Goal: Task Accomplishment & Management: Use online tool/utility

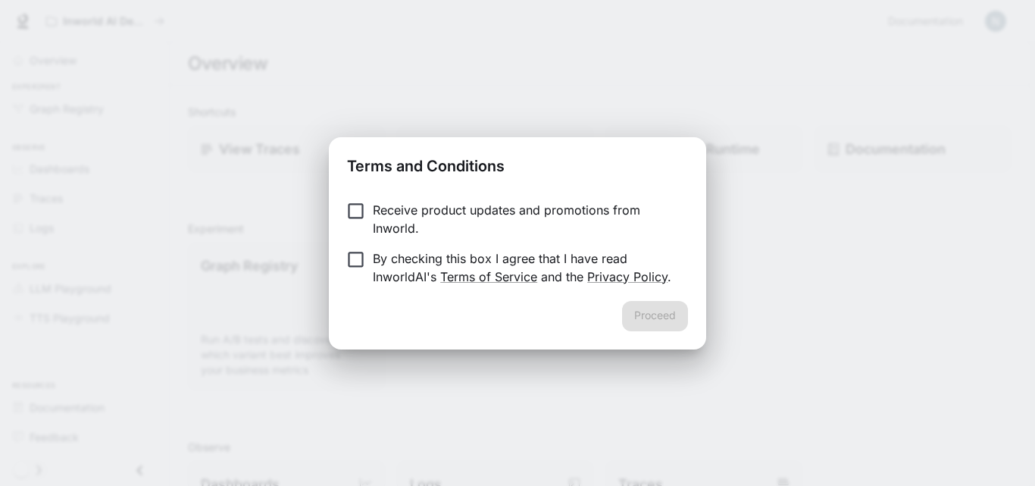
drag, startPoint x: 341, startPoint y: 182, endPoint x: 349, endPoint y: 194, distance: 14.7
click at [343, 186] on h2 "Terms and Conditions" at bounding box center [517, 163] width 377 height 52
click at [666, 317] on button "Proceed" at bounding box center [655, 316] width 66 height 30
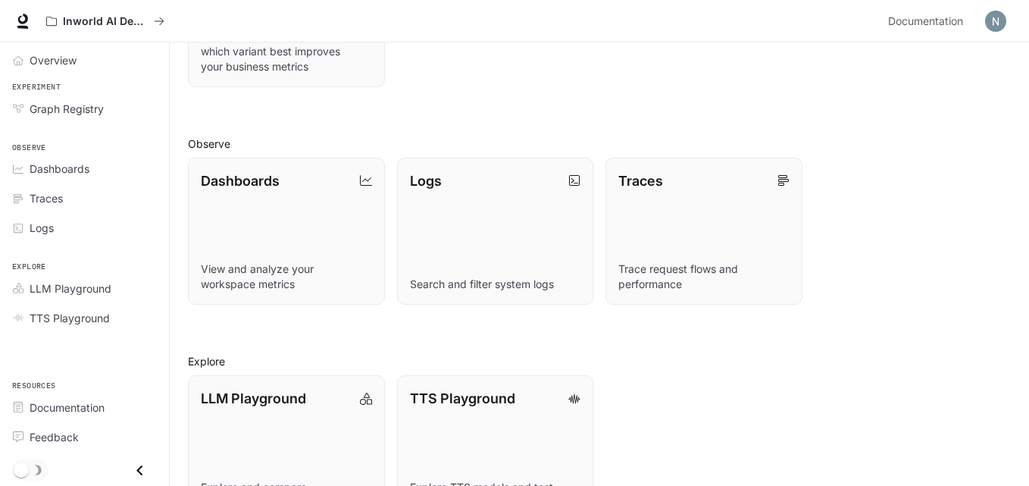
scroll to position [358, 0]
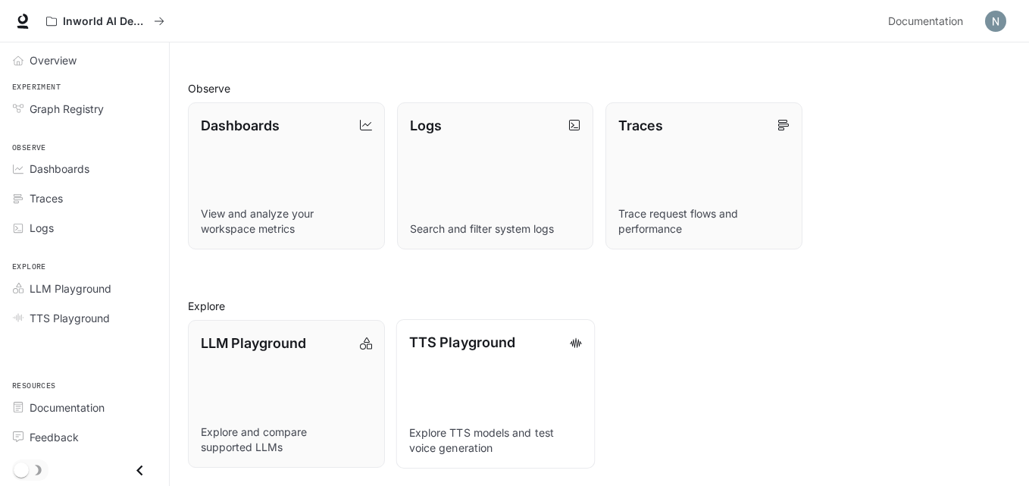
click at [564, 342] on div "TTS Playground" at bounding box center [494, 342] width 173 height 20
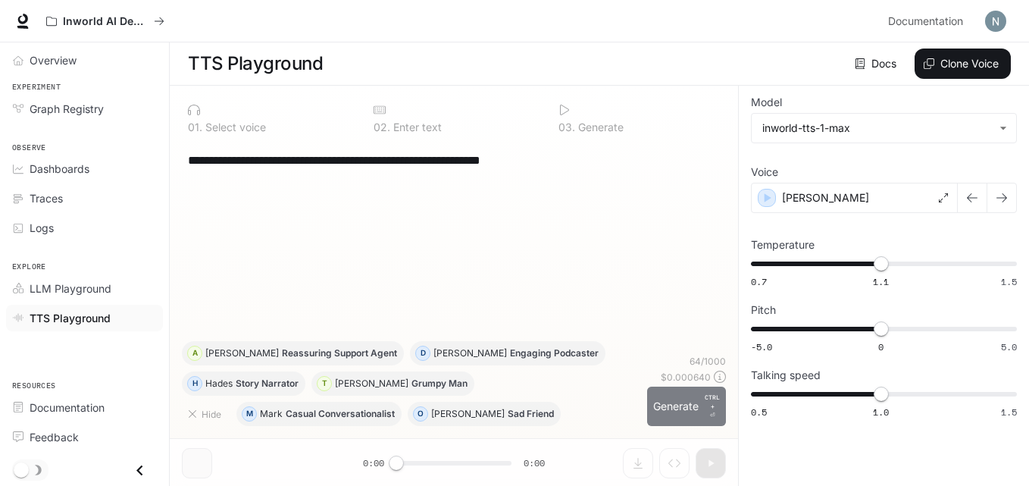
click at [677, 397] on button "Generate CTRL + ⏎" at bounding box center [686, 405] width 79 height 39
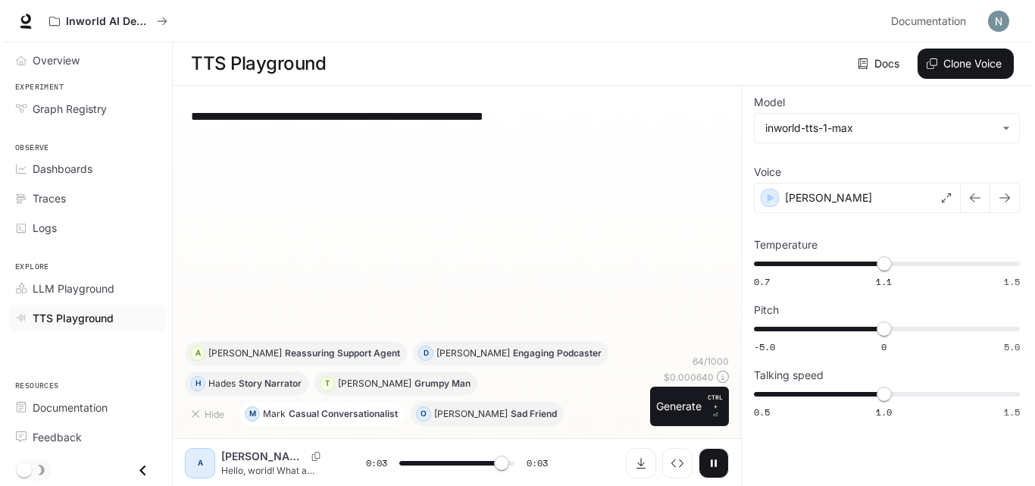
scroll to position [1, 0]
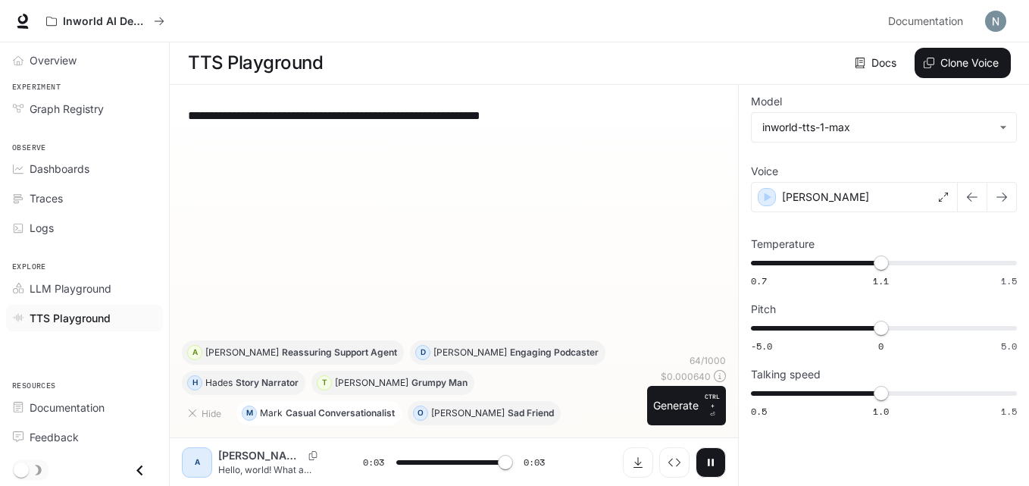
type input "*"
click at [273, 461] on div "[PERSON_NAME]" at bounding box center [290, 455] width 145 height 15
click at [203, 463] on div "A" at bounding box center [197, 462] width 24 height 24
click at [233, 458] on p "[PERSON_NAME]" at bounding box center [260, 455] width 84 height 15
click at [237, 455] on p "[PERSON_NAME]" at bounding box center [260, 455] width 84 height 15
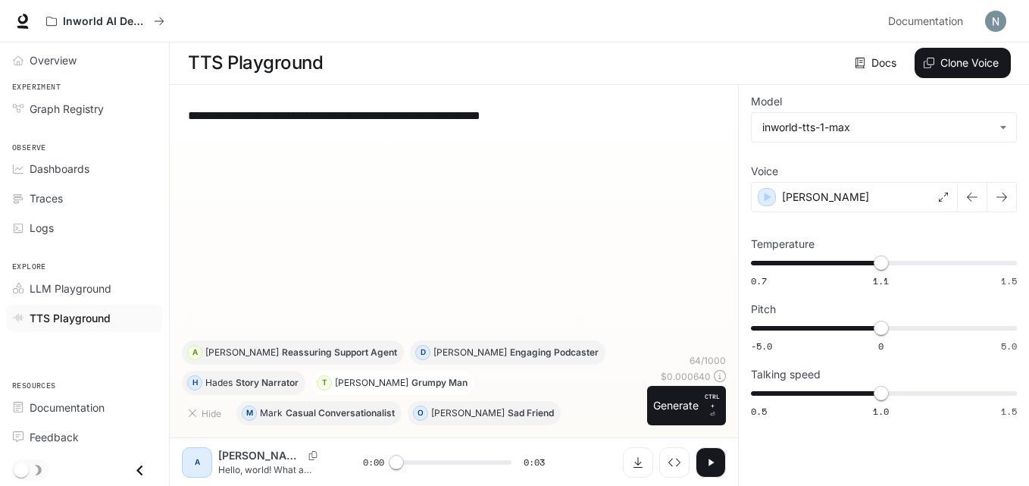
click at [411, 378] on p "Grumpy Man" at bounding box center [439, 382] width 56 height 9
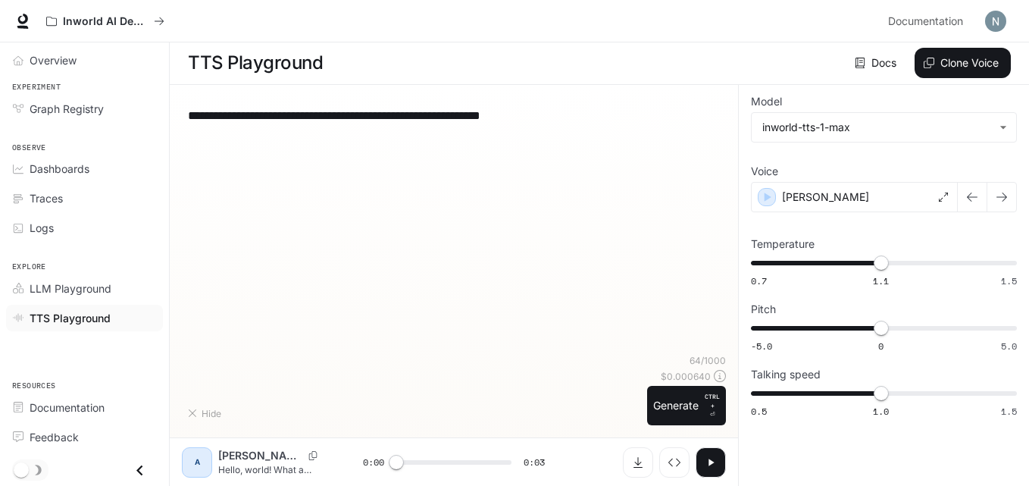
type textarea "**********"
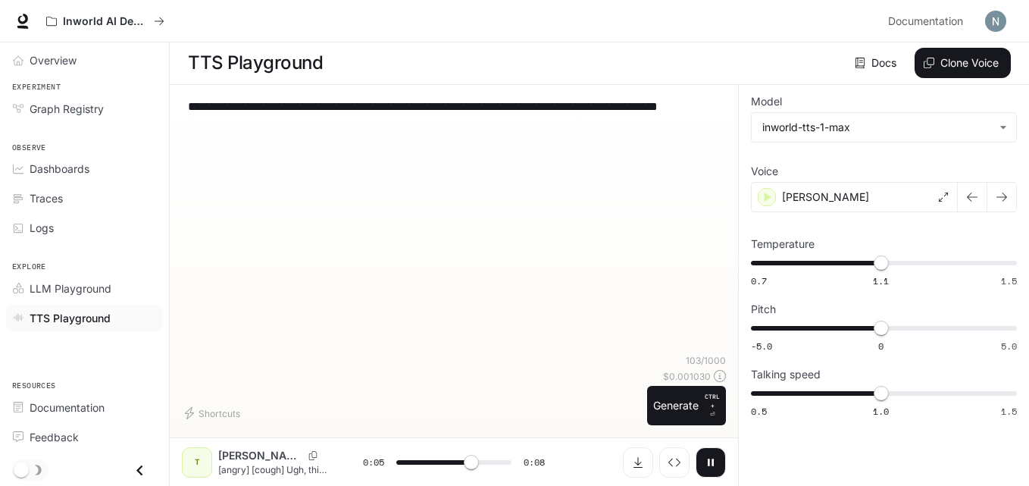
click at [298, 473] on p "[angry] [cough] Ugh, this stupid cough... It's just so hard [cough] not getting…" at bounding box center [272, 469] width 108 height 13
click at [139, 468] on icon "Close drawer" at bounding box center [140, 470] width 20 height 20
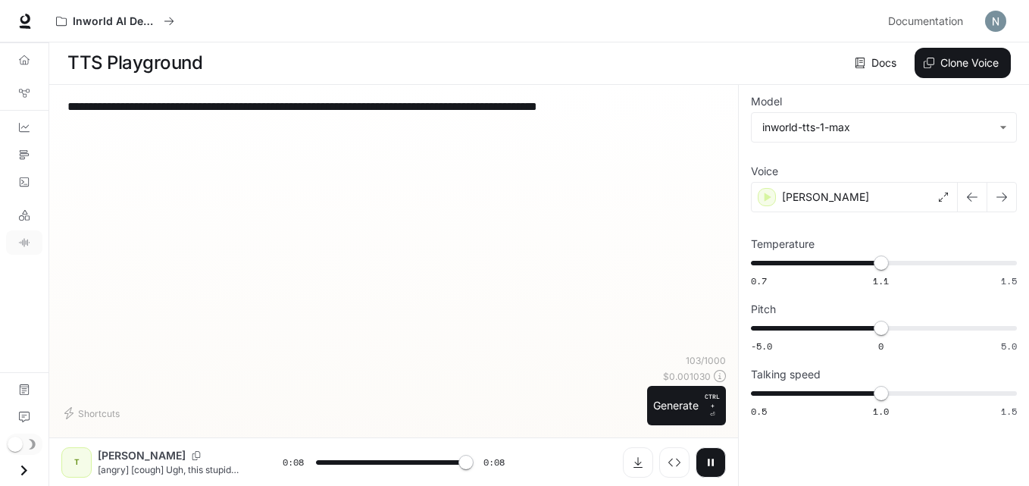
type input "*"
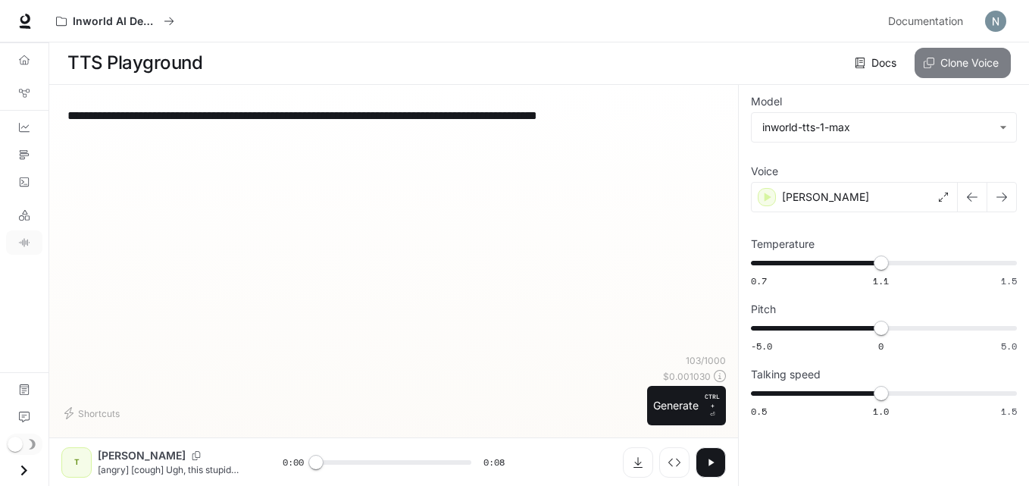
click at [937, 60] on button "Clone Voice" at bounding box center [963, 63] width 96 height 30
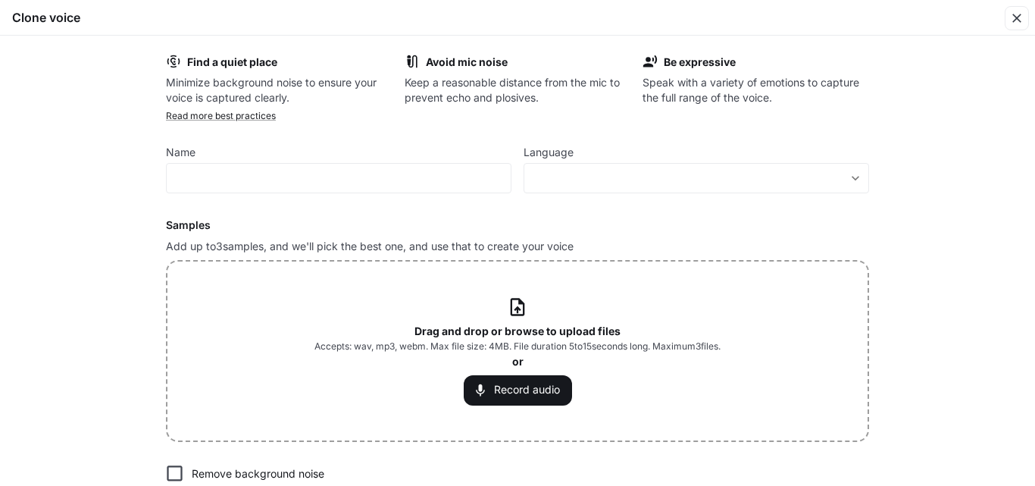
click at [522, 311] on icon at bounding box center [517, 306] width 20 height 20
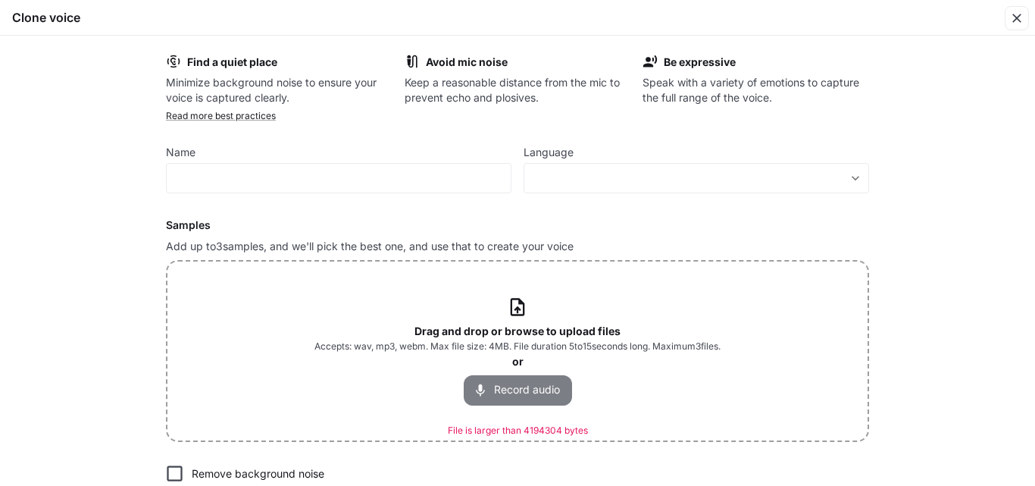
click at [540, 381] on button "Record audio" at bounding box center [518, 390] width 108 height 30
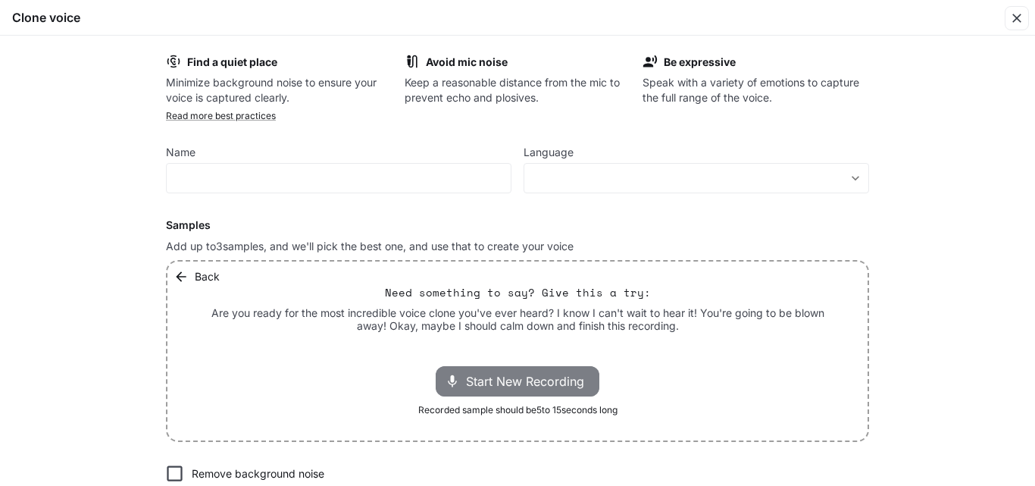
click at [549, 370] on div "Start New Recording" at bounding box center [518, 381] width 164 height 30
click at [505, 380] on span "Stop Recording" at bounding box center [500, 381] width 89 height 18
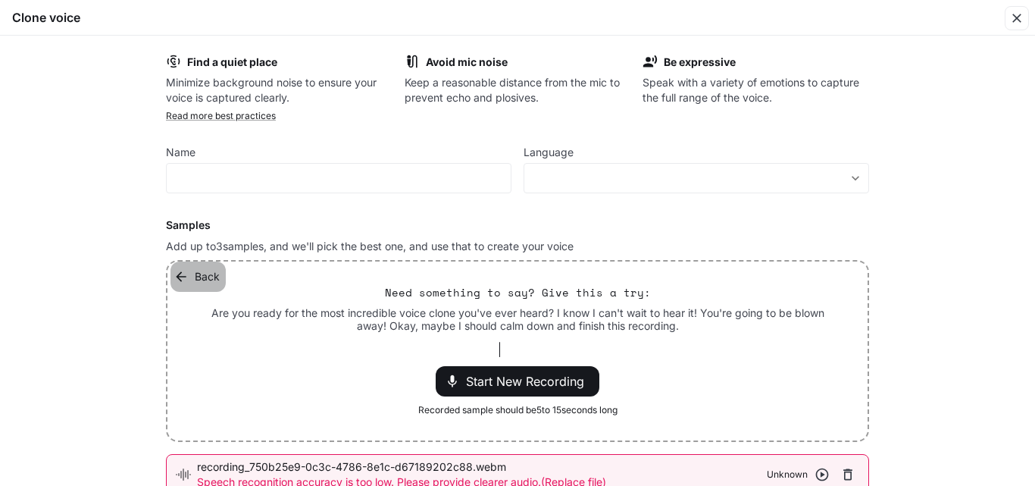
click at [186, 275] on button "Back" at bounding box center [198, 276] width 55 height 30
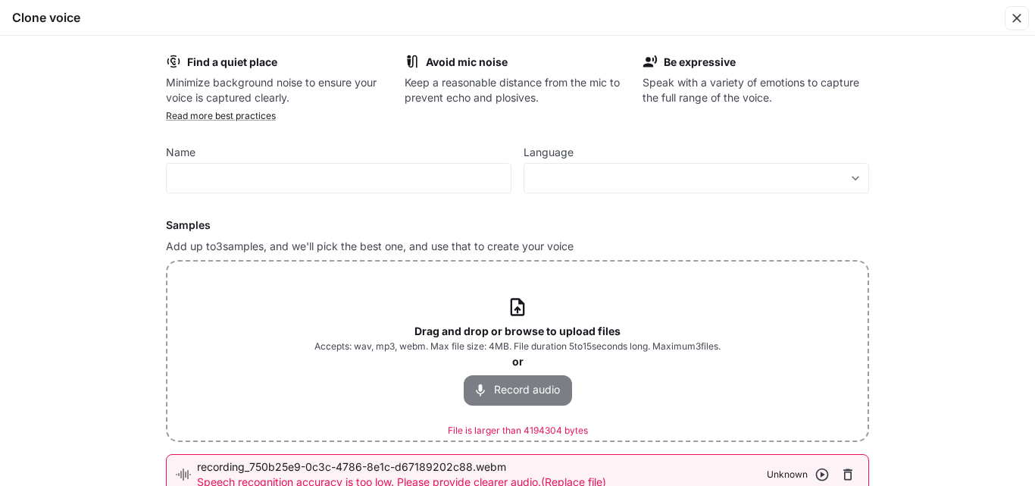
click at [513, 390] on button "Record audio" at bounding box center [518, 390] width 108 height 30
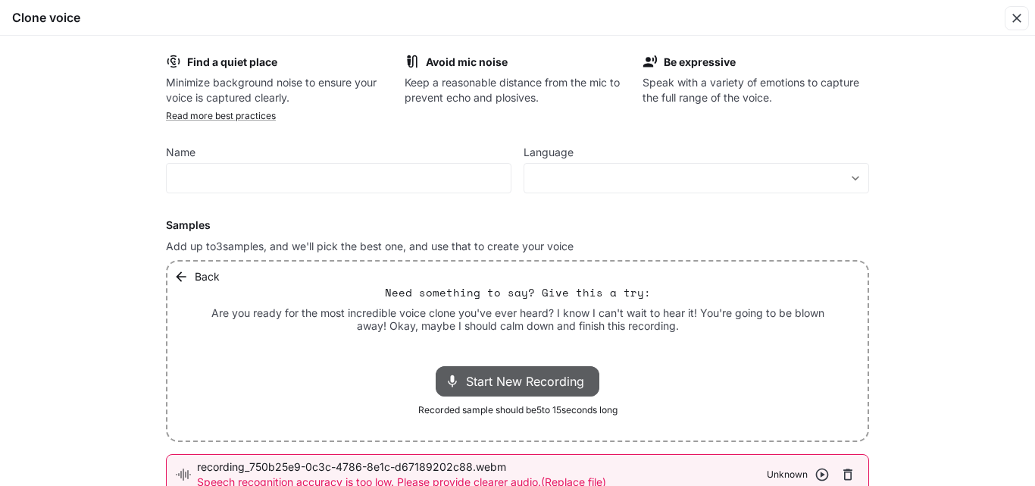
click at [513, 390] on div "Start New Recording" at bounding box center [518, 381] width 164 height 30
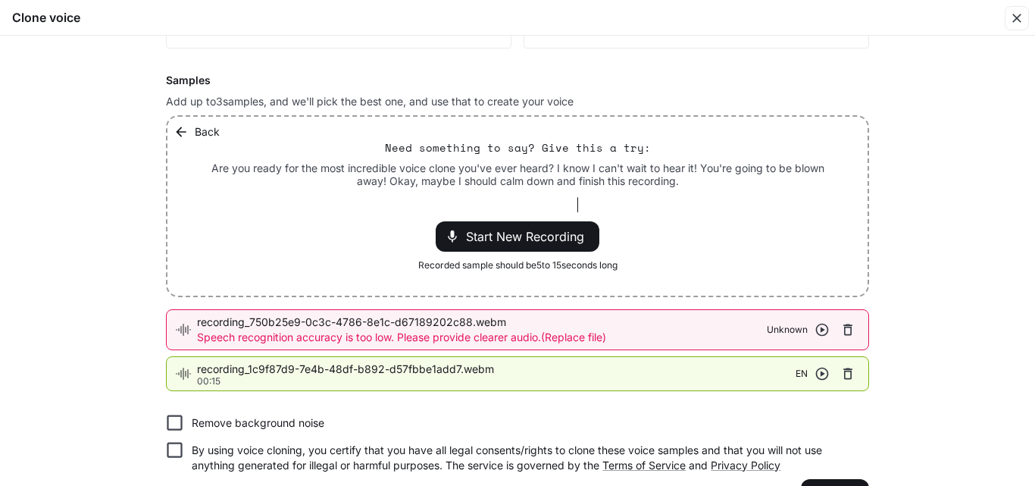
scroll to position [186, 0]
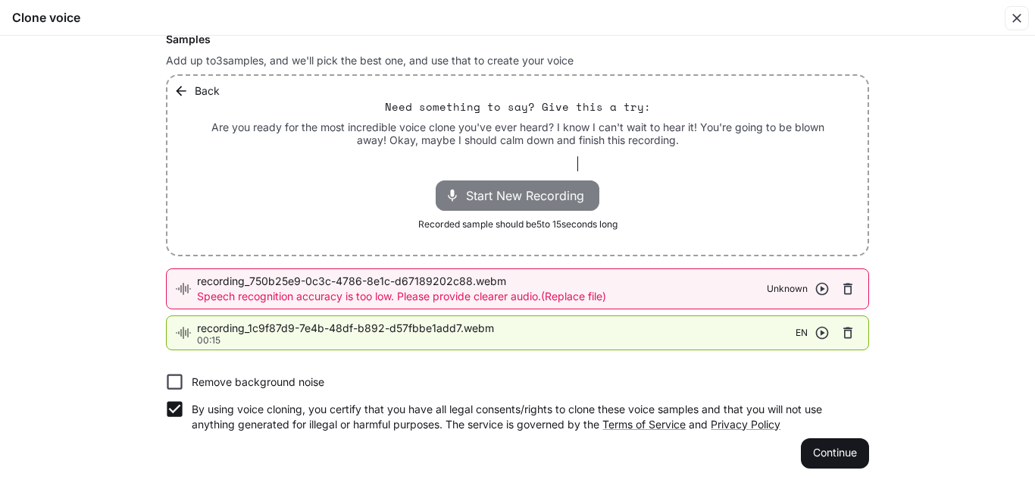
click at [504, 198] on span "Start New Recording" at bounding box center [529, 195] width 127 height 18
click at [504, 198] on span "Stop Recording" at bounding box center [500, 195] width 89 height 18
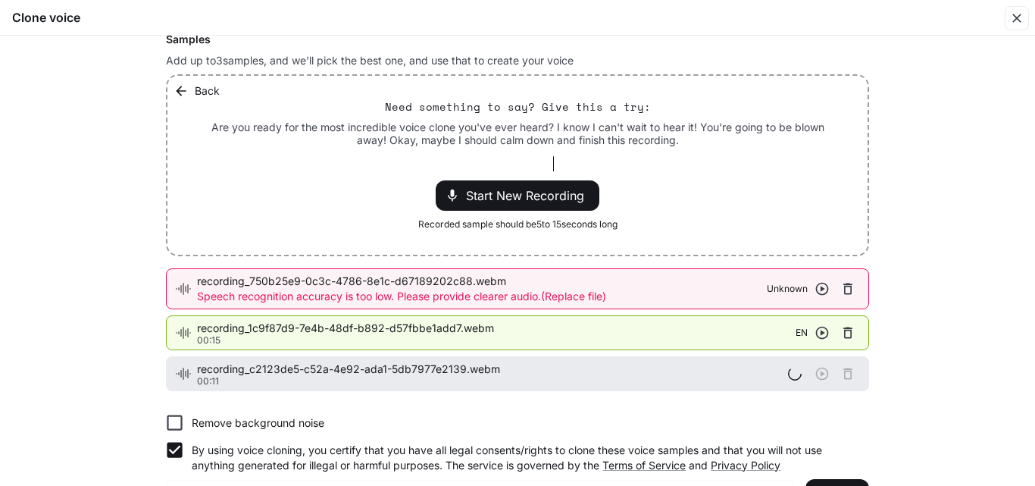
click at [849, 280] on button "button" at bounding box center [848, 288] width 23 height 23
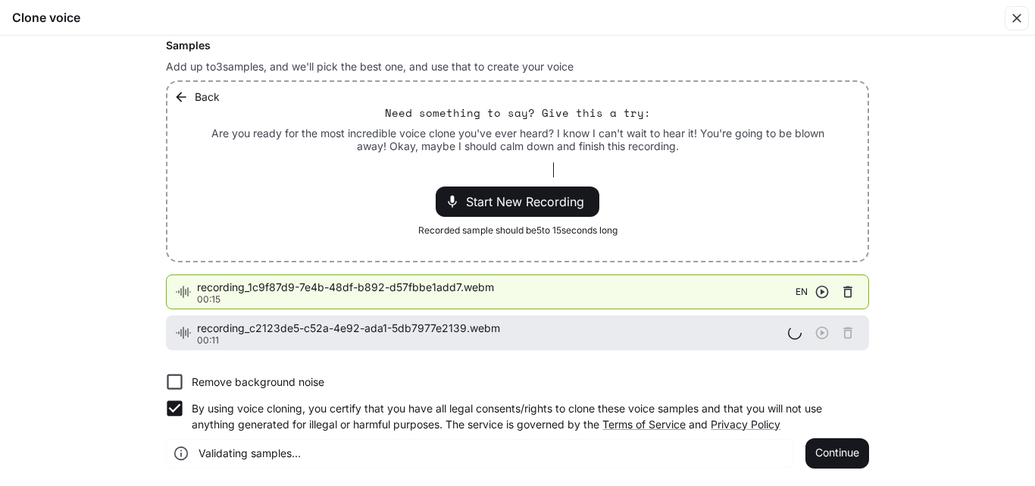
scroll to position [180, 0]
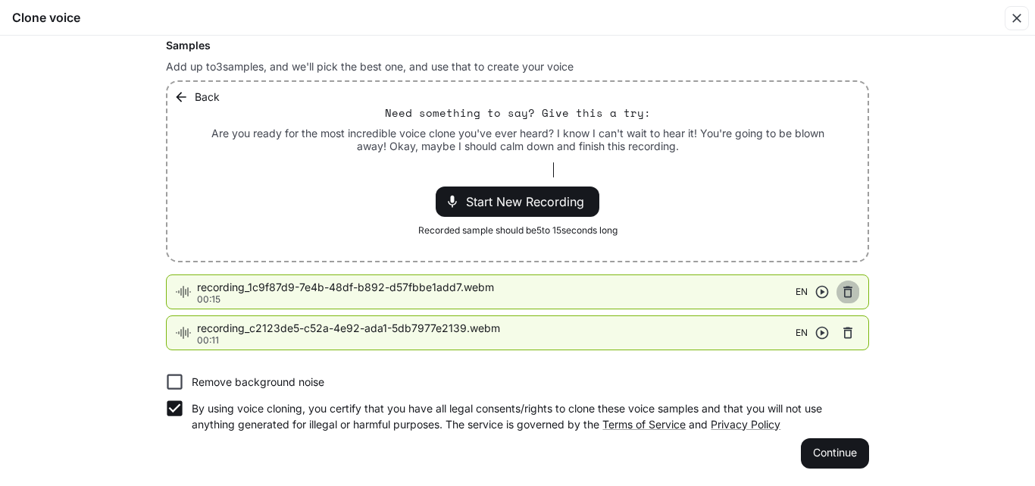
click at [850, 291] on icon "button" at bounding box center [847, 291] width 15 height 15
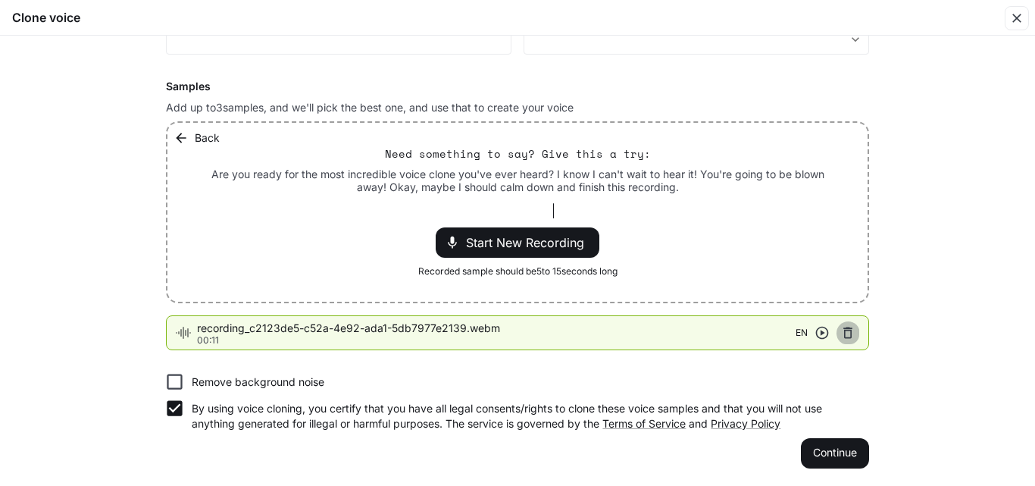
click at [849, 330] on icon "button" at bounding box center [847, 332] width 15 height 15
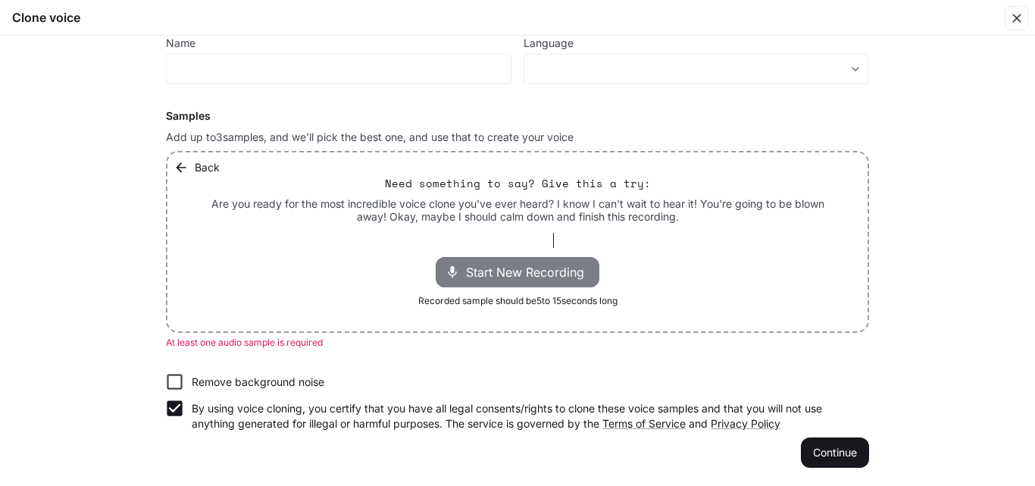
click at [485, 264] on span "Start New Recording" at bounding box center [529, 272] width 127 height 18
click at [487, 264] on span "Stop Recording" at bounding box center [500, 272] width 89 height 18
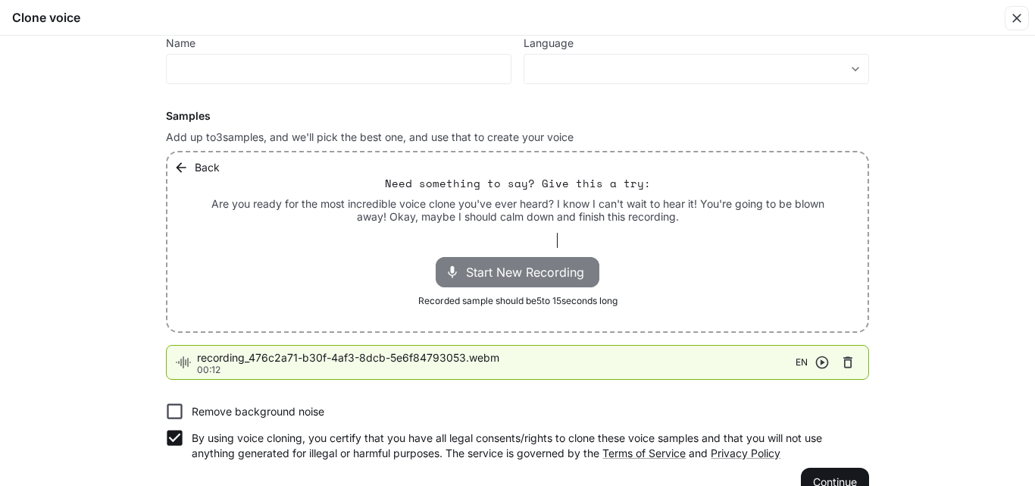
click at [487, 263] on span "Start New Recording" at bounding box center [529, 272] width 127 height 18
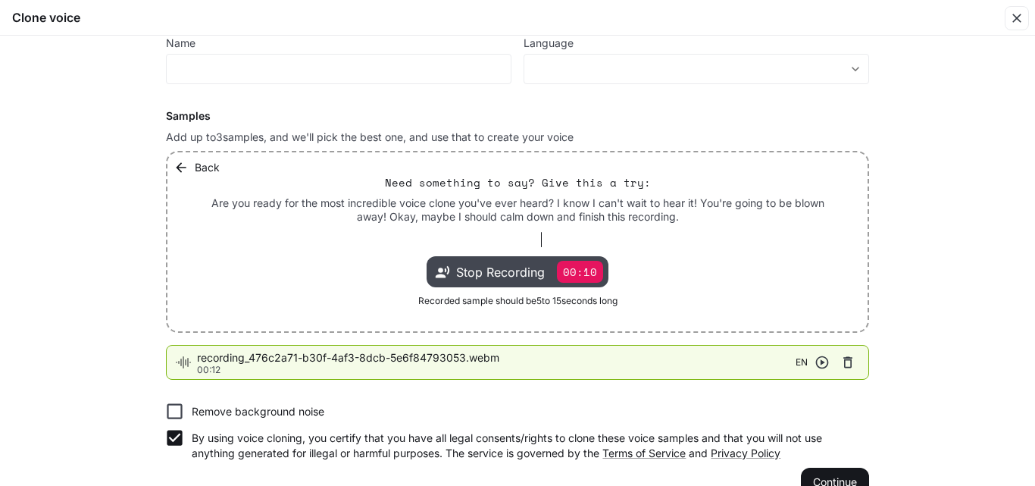
click at [487, 263] on span "Stop Recording" at bounding box center [500, 272] width 89 height 18
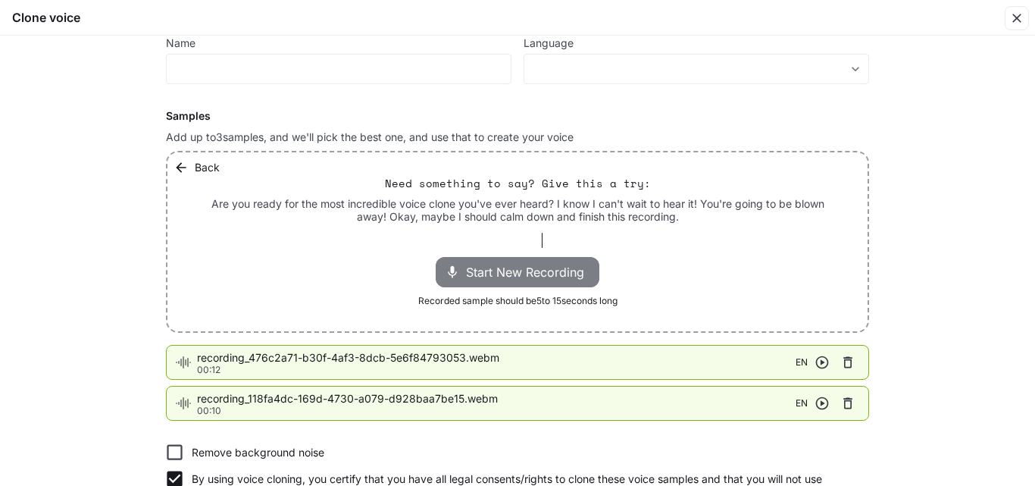
click at [478, 270] on span "Start New Recording" at bounding box center [529, 272] width 127 height 18
click at [481, 274] on span "Stop Recording" at bounding box center [500, 272] width 89 height 18
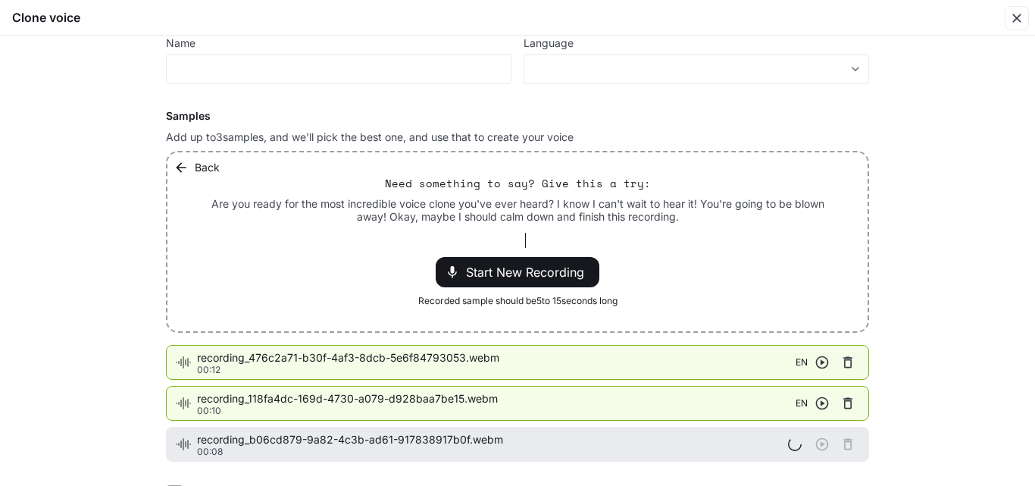
scroll to position [221, 0]
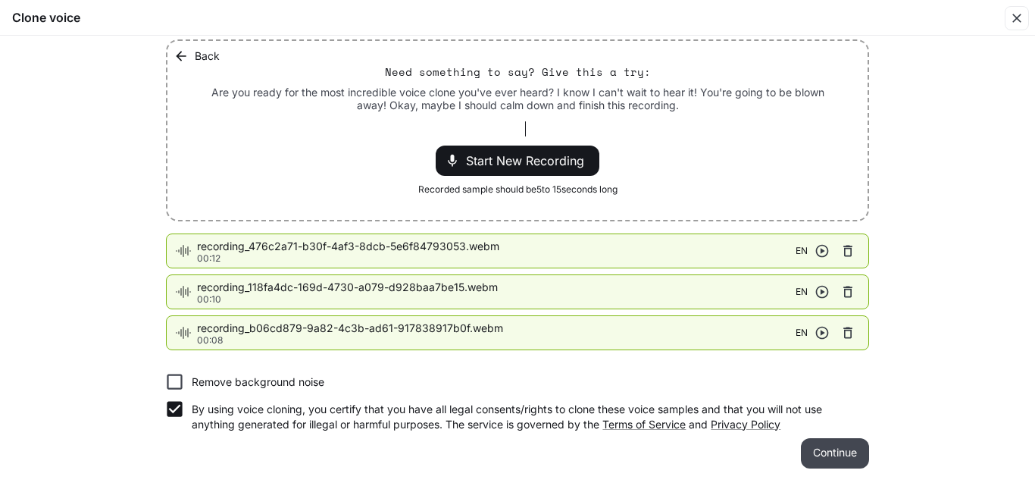
click at [848, 453] on button "Continue" at bounding box center [835, 453] width 68 height 30
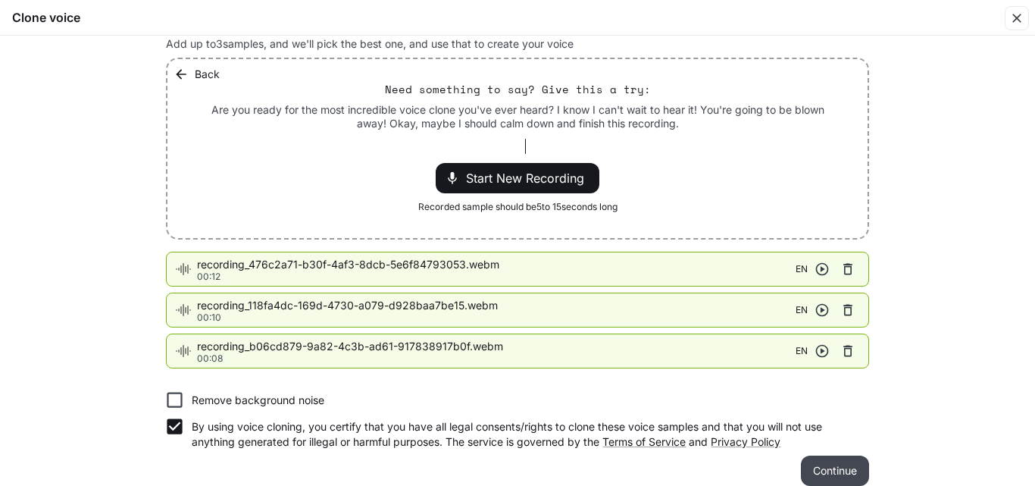
scroll to position [239, 0]
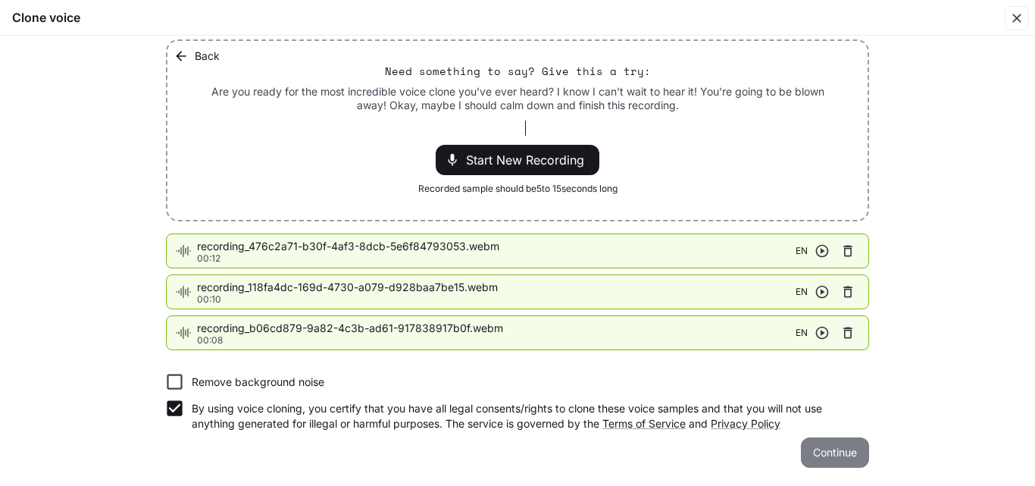
click at [831, 449] on button "Continue" at bounding box center [835, 452] width 68 height 30
click at [833, 452] on button "Continue" at bounding box center [835, 452] width 68 height 30
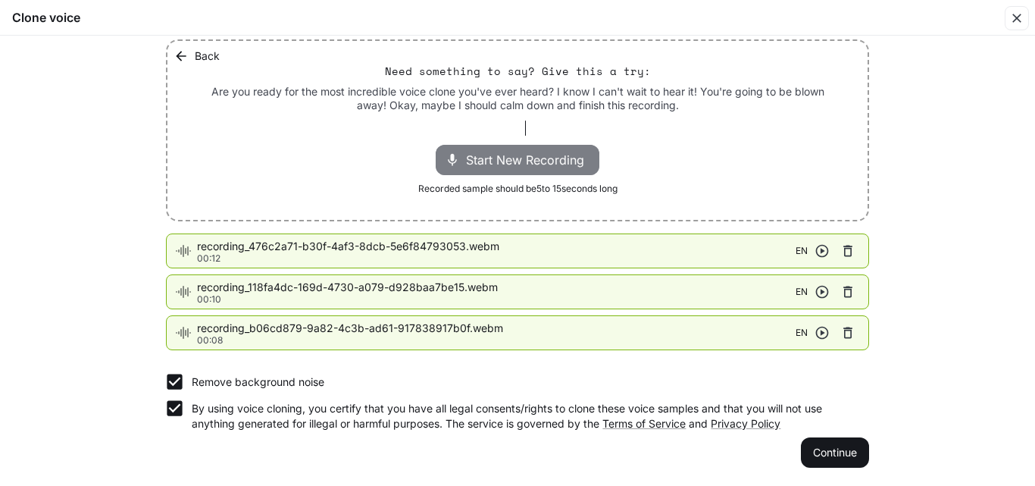
click at [499, 156] on span "Start New Recording" at bounding box center [529, 160] width 127 height 18
click at [829, 470] on div "Find a quiet place Minimize background noise to ensure your voice is captured c…" at bounding box center [517, 141] width 727 height 677
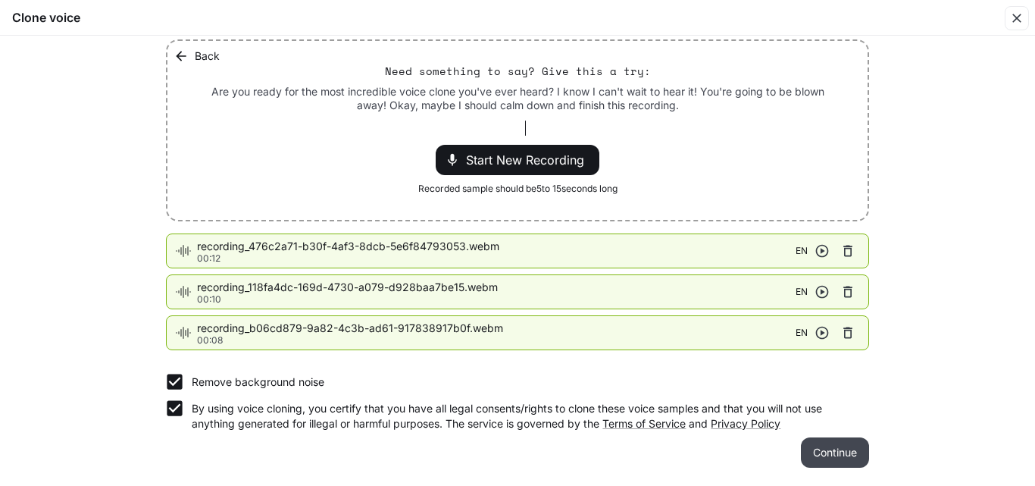
click at [828, 450] on button "Continue" at bounding box center [835, 452] width 68 height 30
click at [845, 250] on icon "button" at bounding box center [847, 250] width 15 height 15
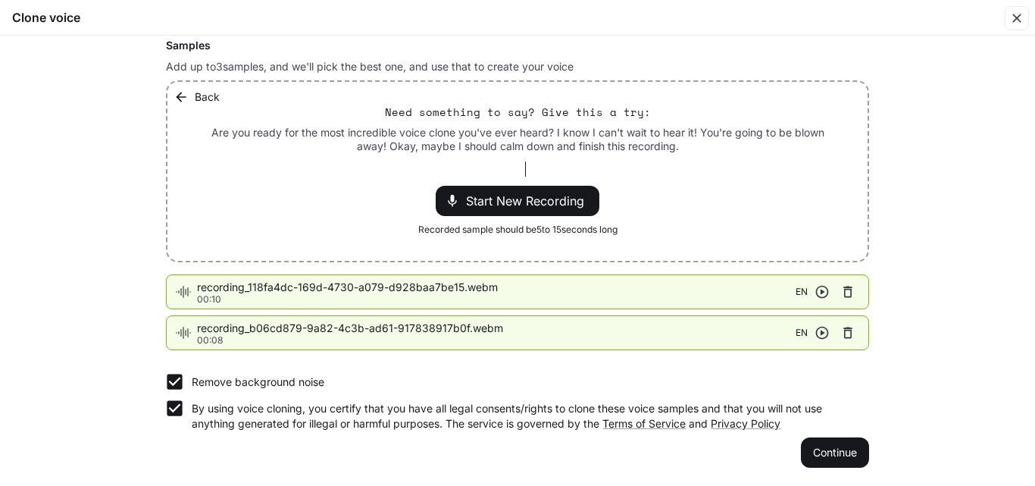
scroll to position [198, 0]
click at [510, 199] on span "Start New Recording" at bounding box center [529, 201] width 127 height 18
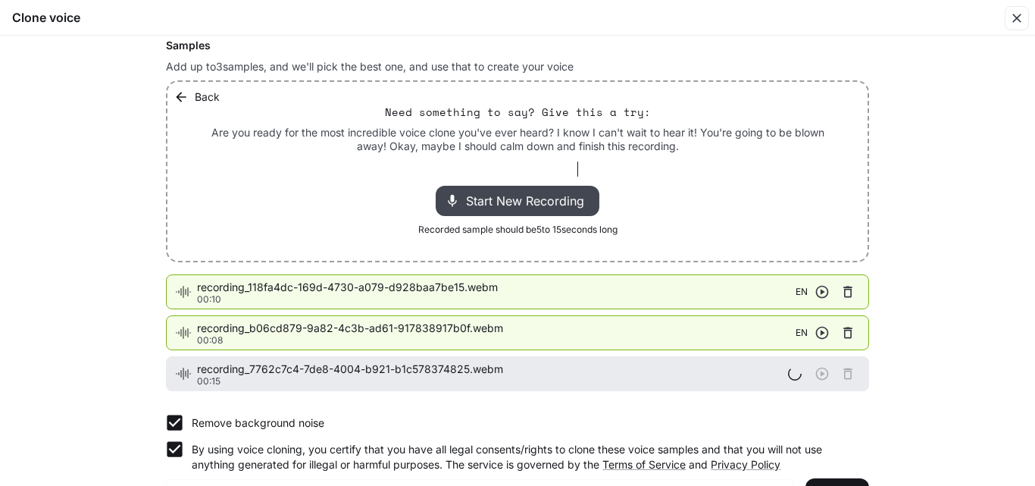
click at [492, 199] on span "Start New Recording" at bounding box center [529, 201] width 127 height 18
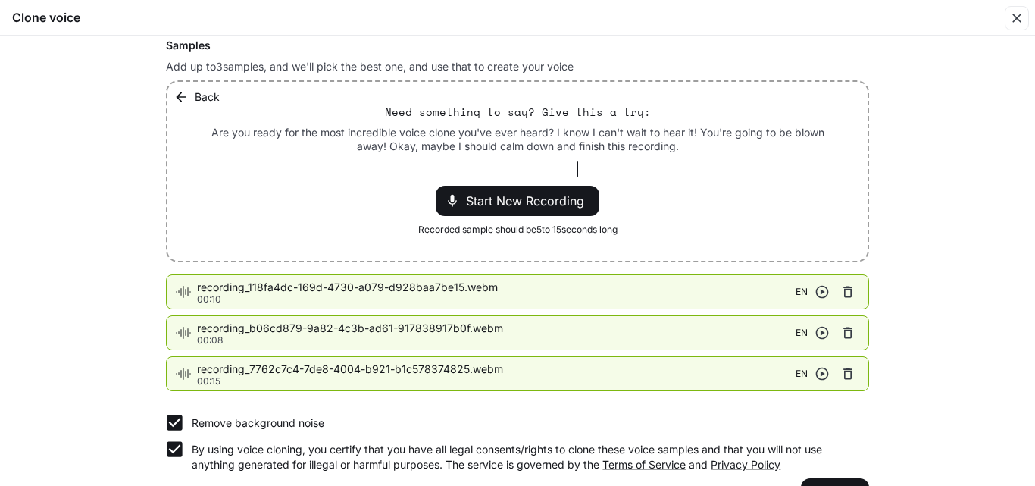
click at [846, 330] on icon "button" at bounding box center [847, 332] width 9 height 11
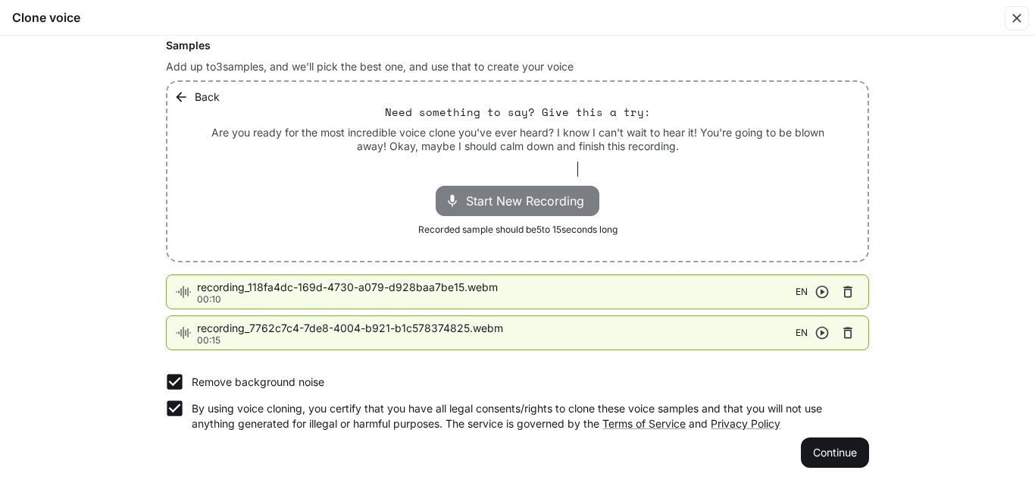
click at [556, 189] on div "Start New Recording" at bounding box center [518, 201] width 164 height 30
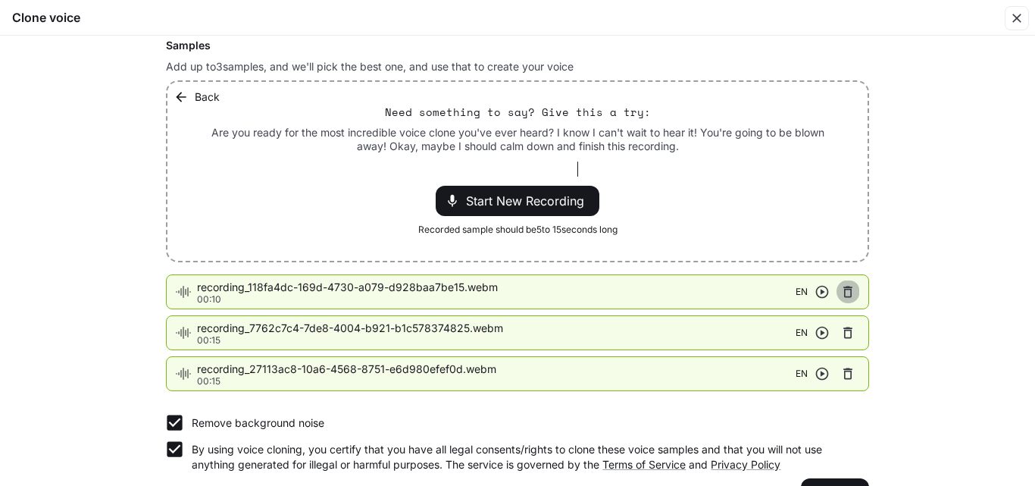
click at [845, 291] on icon "button" at bounding box center [847, 291] width 15 height 15
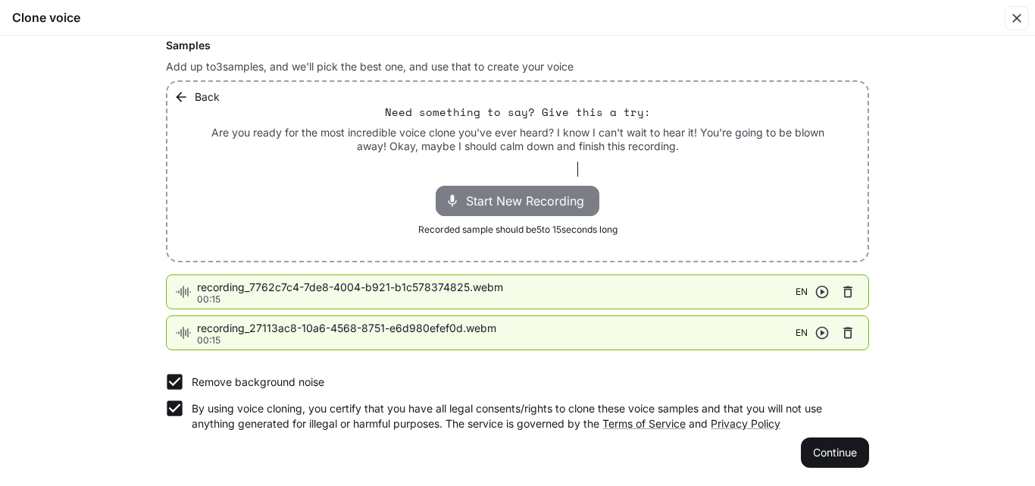
click at [521, 193] on span "Start New Recording" at bounding box center [529, 201] width 127 height 18
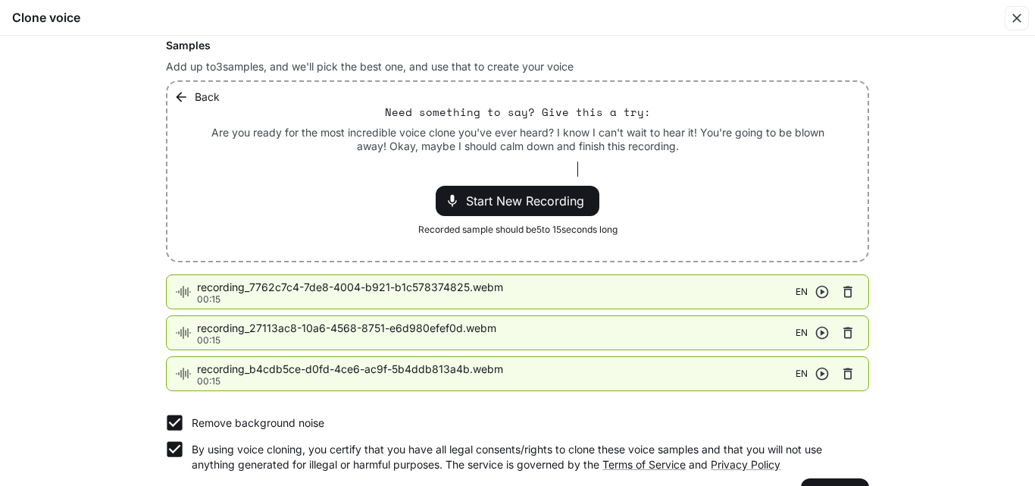
scroll to position [239, 0]
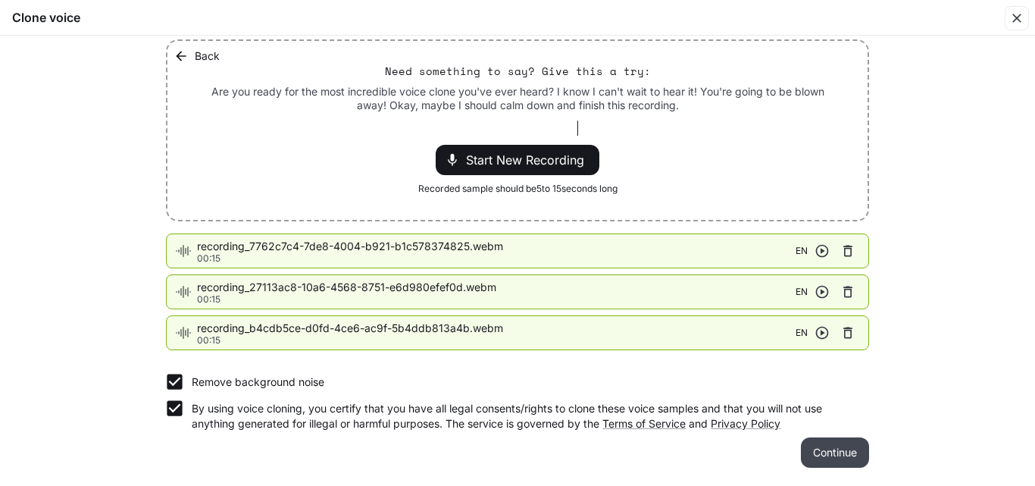
click at [812, 455] on button "Continue" at bounding box center [835, 452] width 68 height 30
click at [830, 448] on button "Continue" at bounding box center [835, 452] width 68 height 30
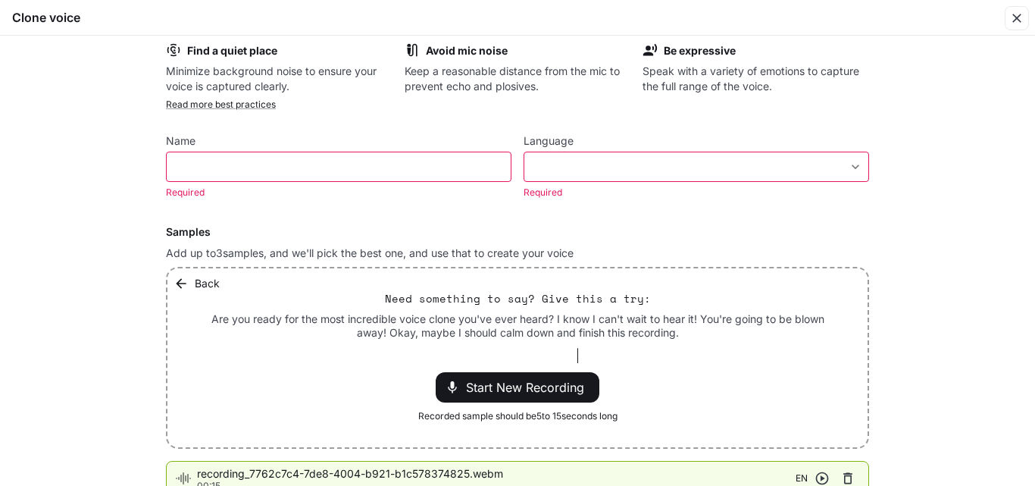
scroll to position [0, 0]
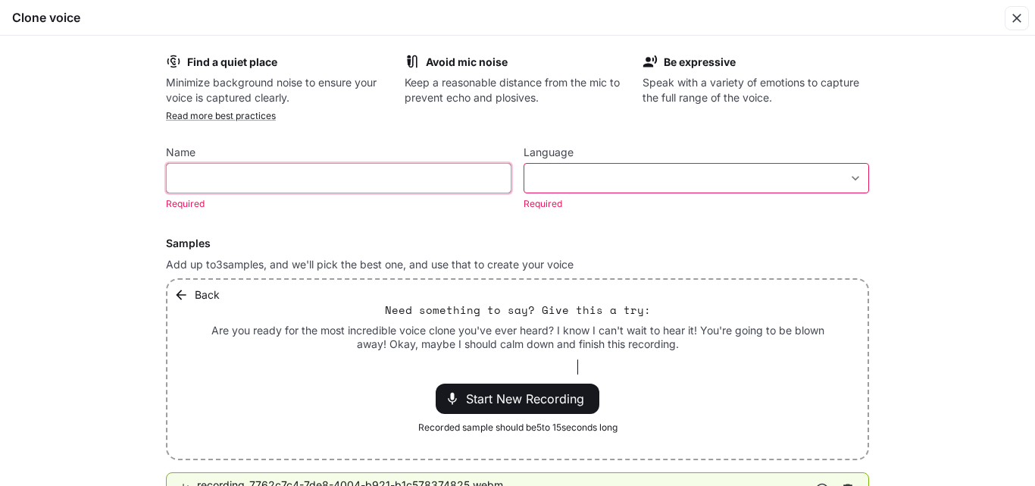
click at [245, 177] on input "text" at bounding box center [339, 178] width 344 height 15
type input "******"
click at [744, 169] on div "​ ​" at bounding box center [697, 178] width 346 height 30
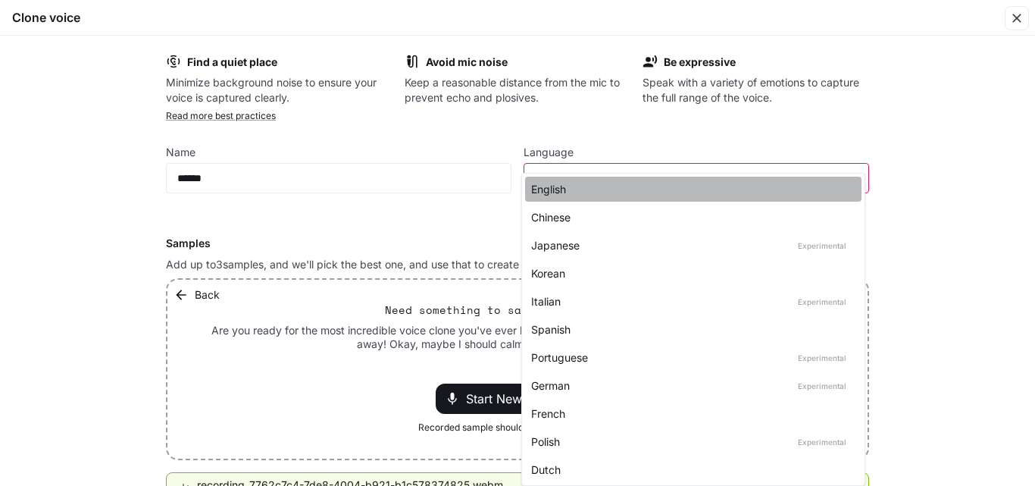
click at [783, 182] on div "English" at bounding box center [690, 189] width 318 height 16
type input "*****"
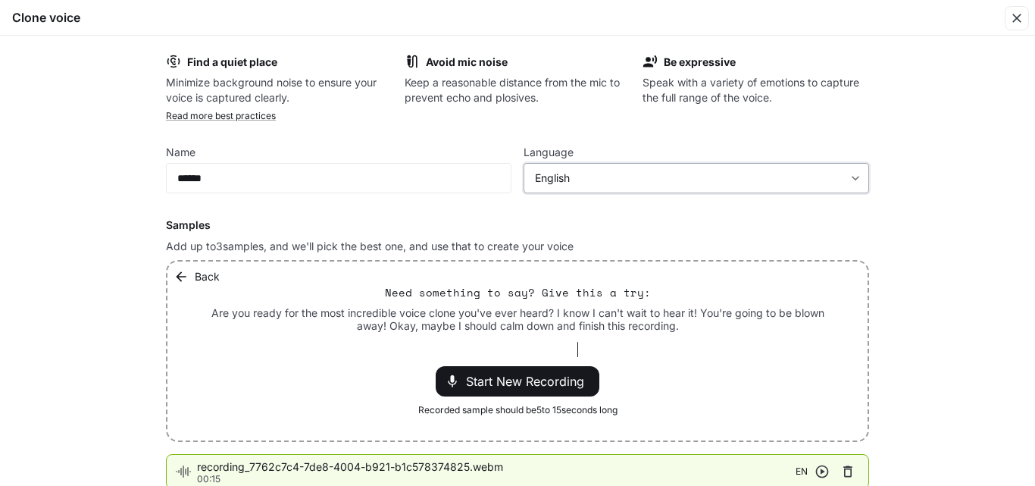
scroll to position [221, 0]
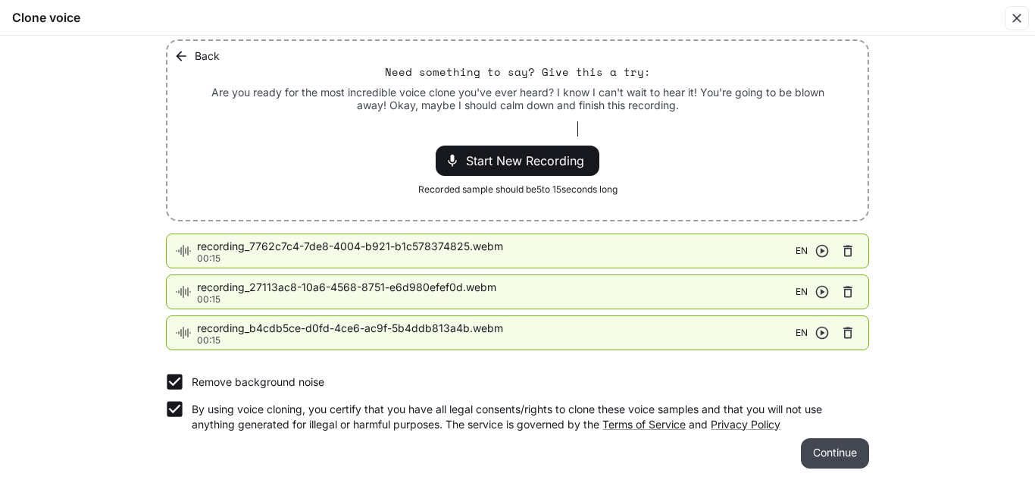
click at [821, 455] on button "Continue" at bounding box center [835, 453] width 68 height 30
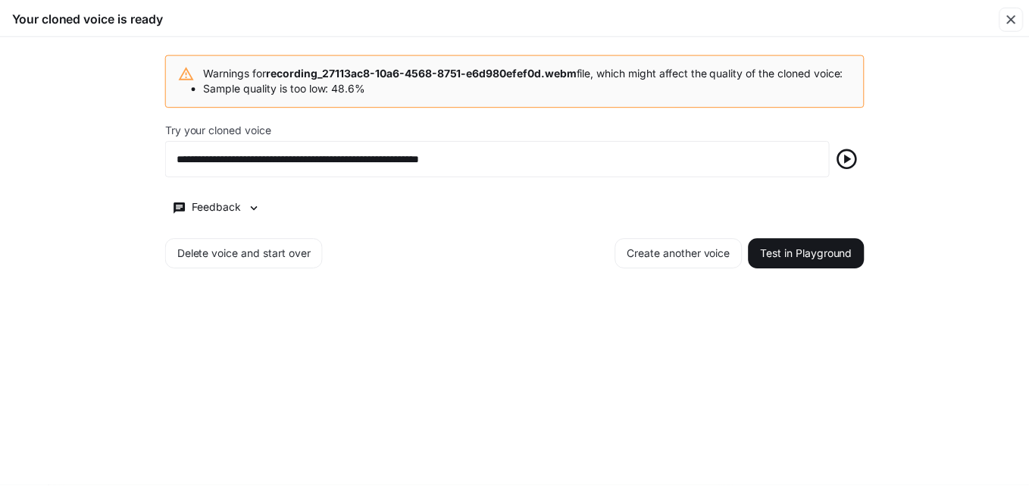
scroll to position [0, 0]
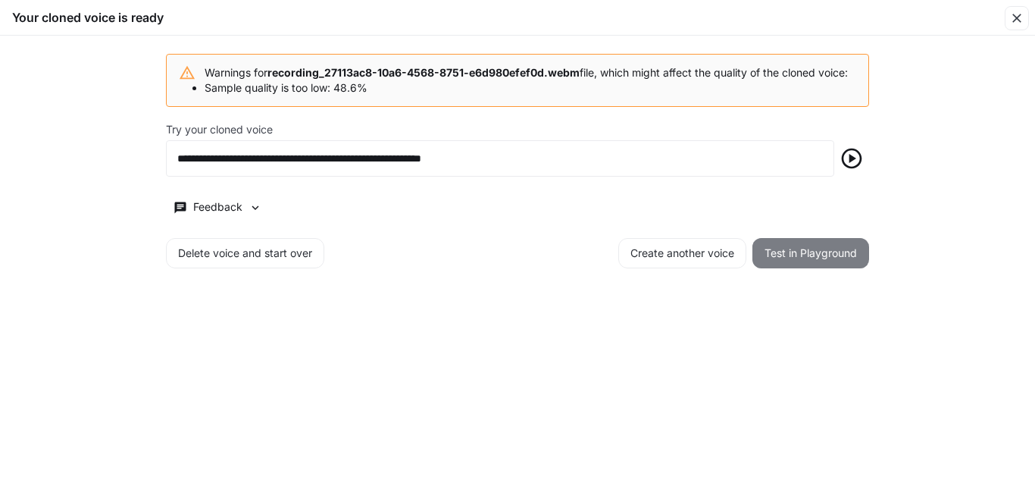
click at [800, 268] on button "Test in Playground" at bounding box center [810, 253] width 117 height 30
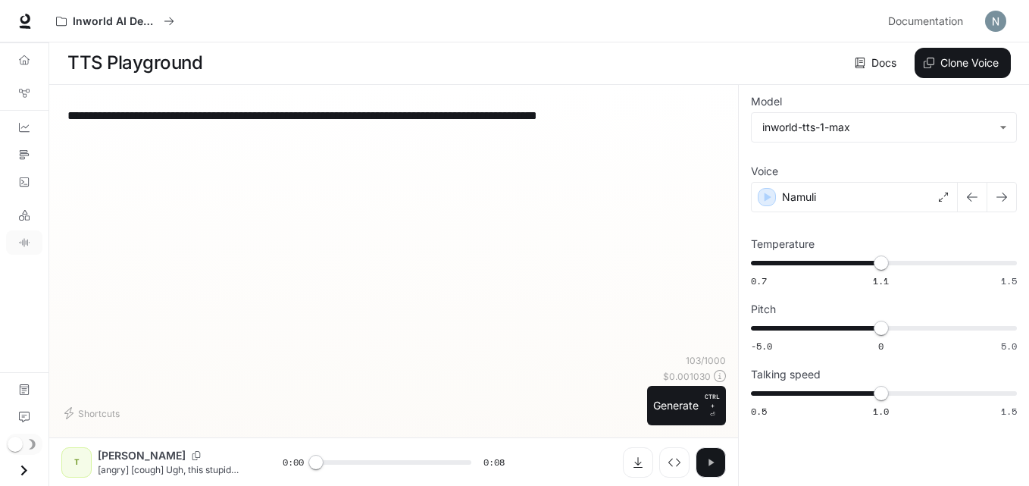
click at [718, 458] on button "button" at bounding box center [711, 462] width 30 height 30
type input "***"
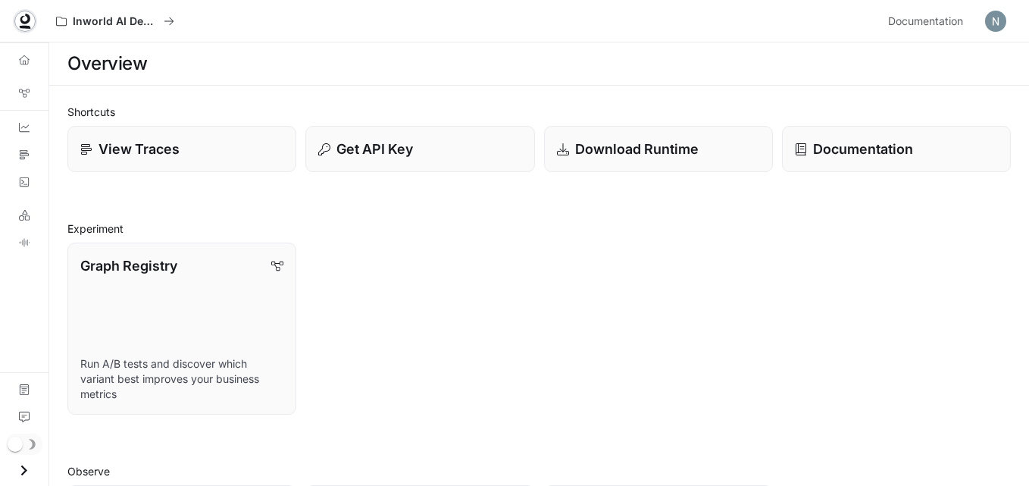
click at [22, 25] on icon at bounding box center [24, 21] width 15 height 15
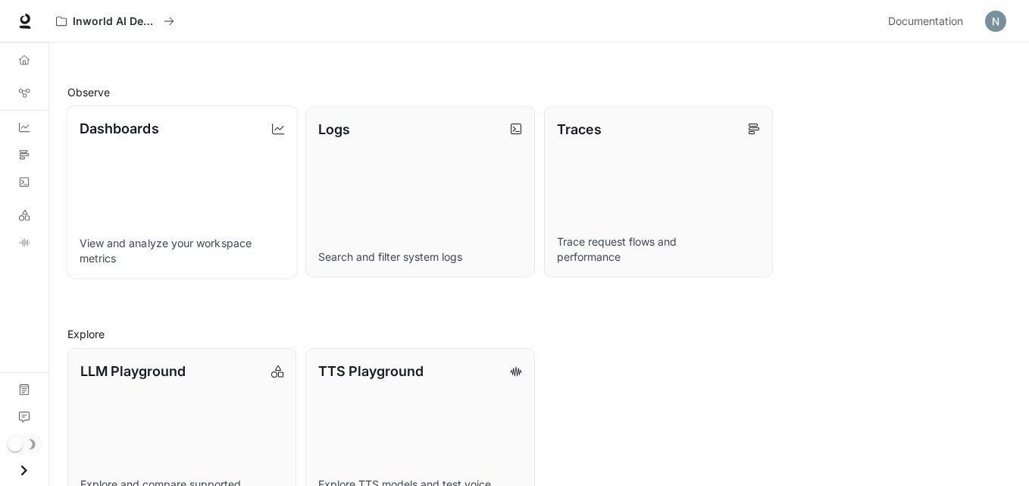
scroll to position [431, 0]
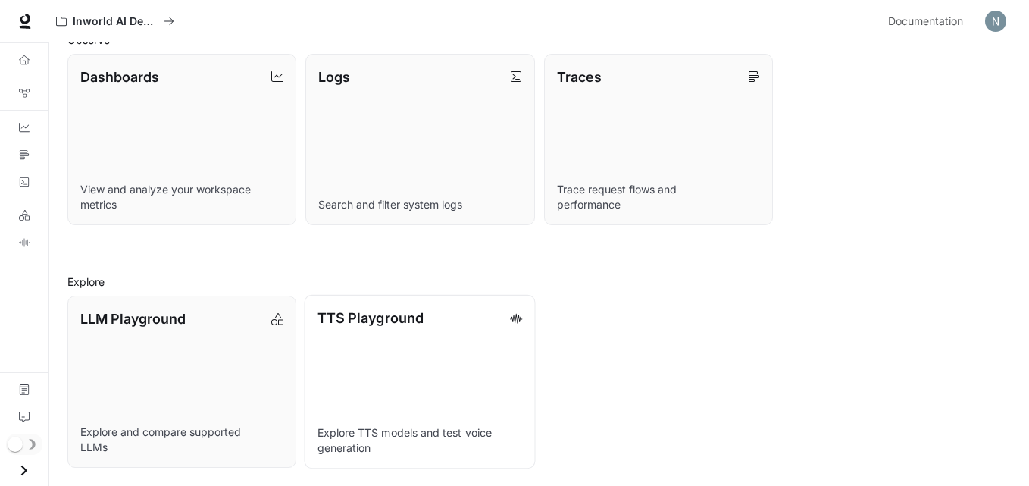
click at [347, 319] on p "TTS Playground" at bounding box center [371, 318] width 106 height 20
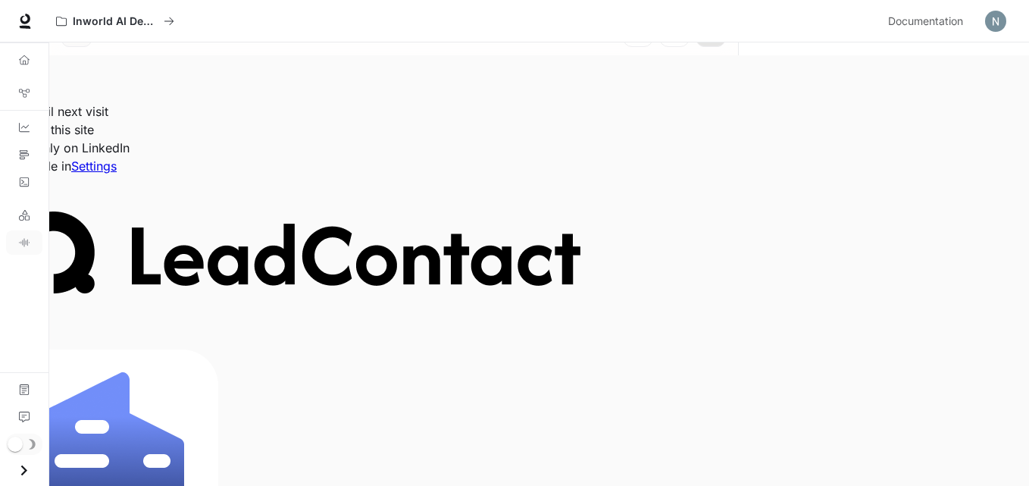
scroll to position [1, 0]
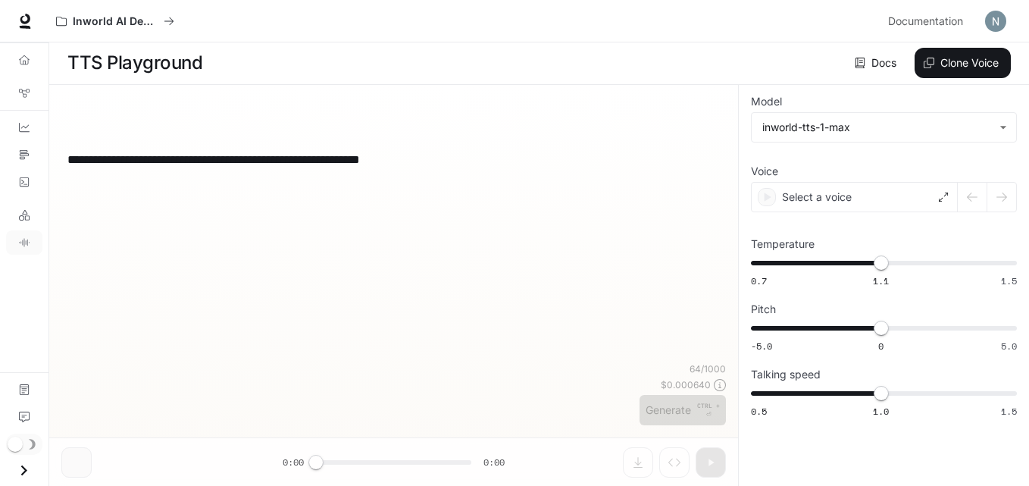
type textarea "**********"
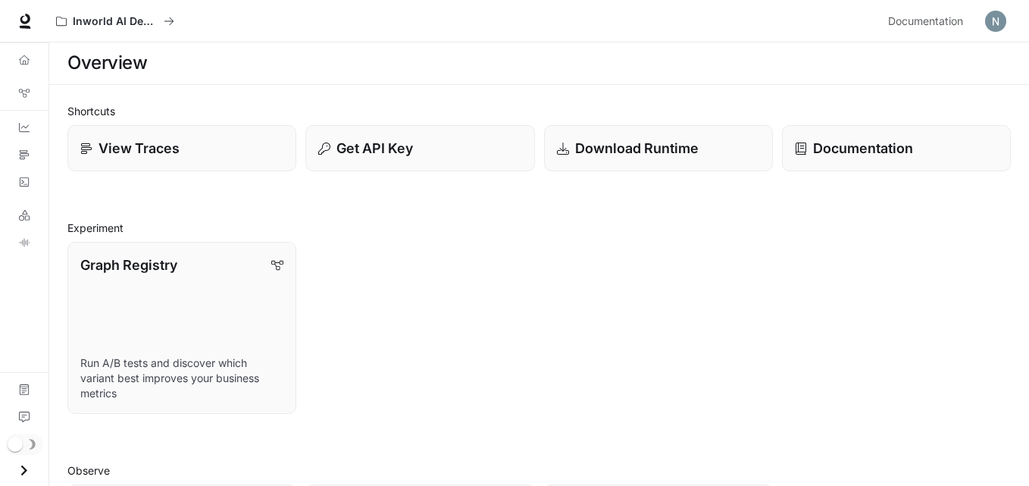
scroll to position [431, 0]
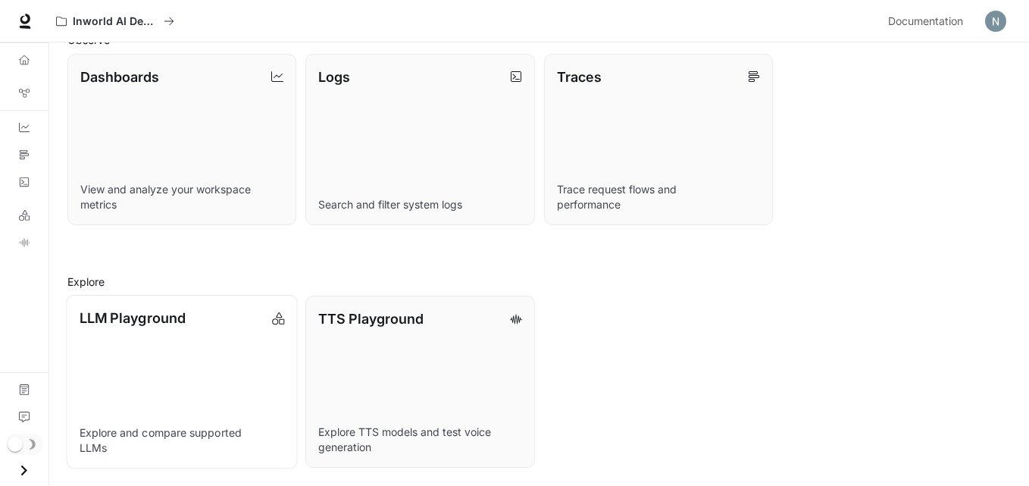
click at [133, 331] on link "LLM Playground Explore and compare supported LLMs" at bounding box center [181, 382] width 231 height 174
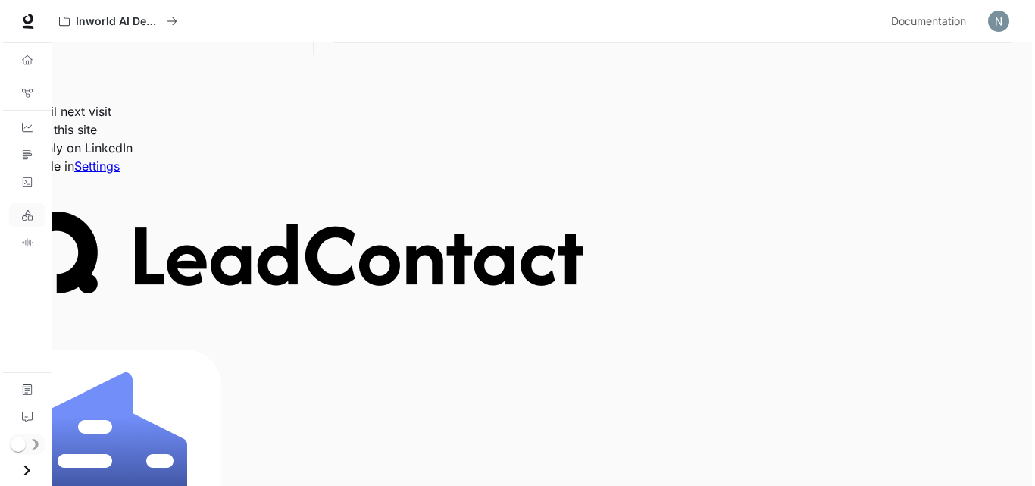
scroll to position [1, 0]
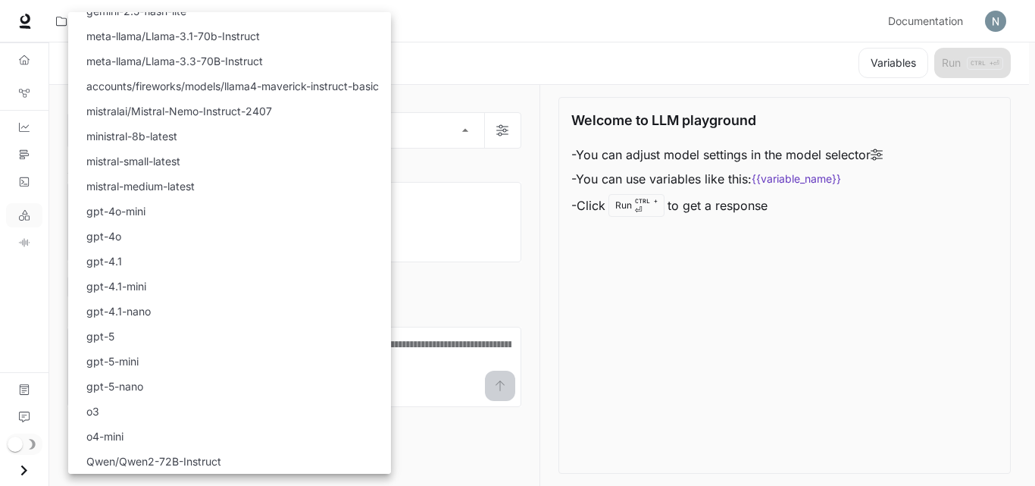
click at [214, 364] on li "gpt-5-mini" at bounding box center [229, 361] width 323 height 25
type input "**********"
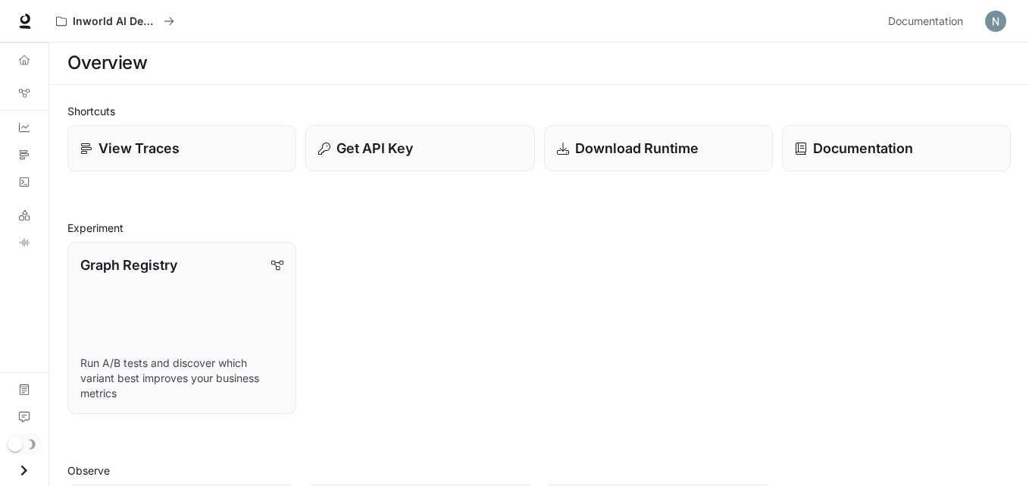
scroll to position [431, 0]
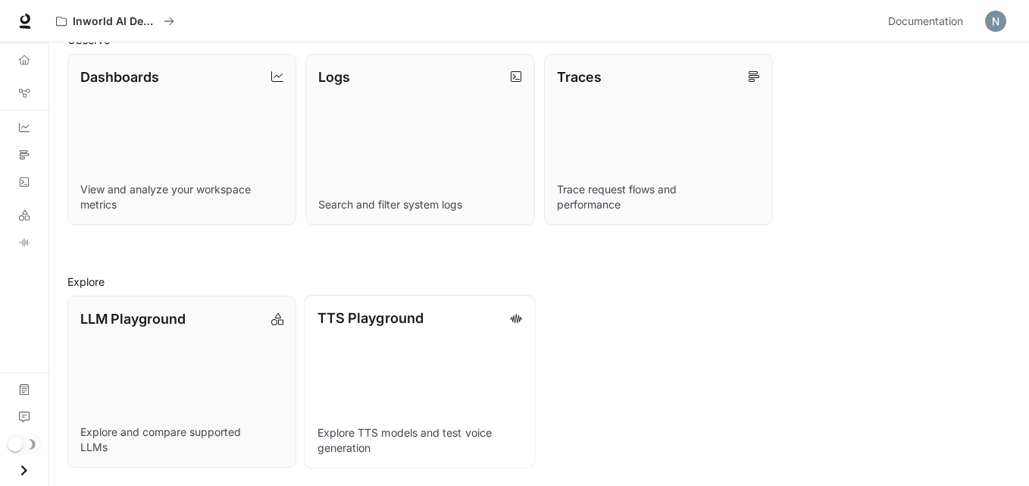
click at [331, 364] on link "TTS Playground Explore TTS models and test voice generation" at bounding box center [420, 382] width 231 height 174
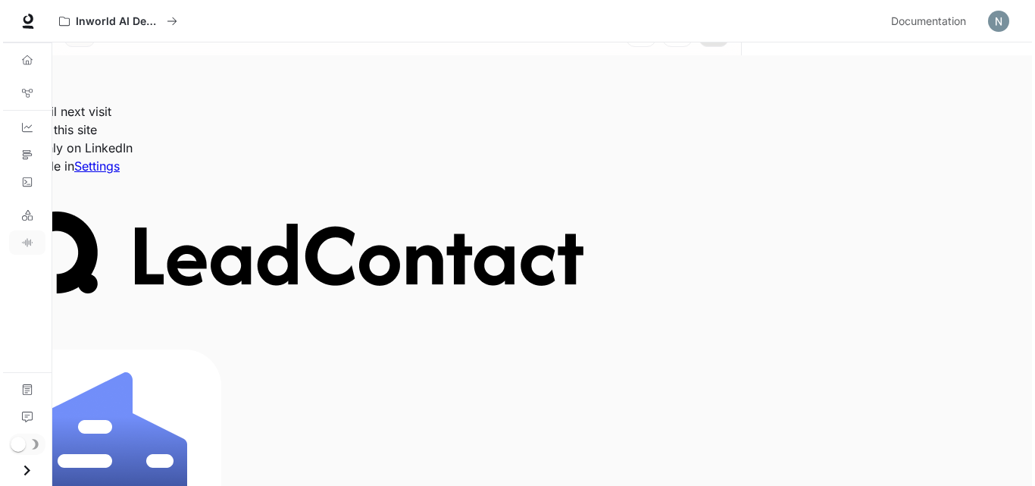
scroll to position [1, 0]
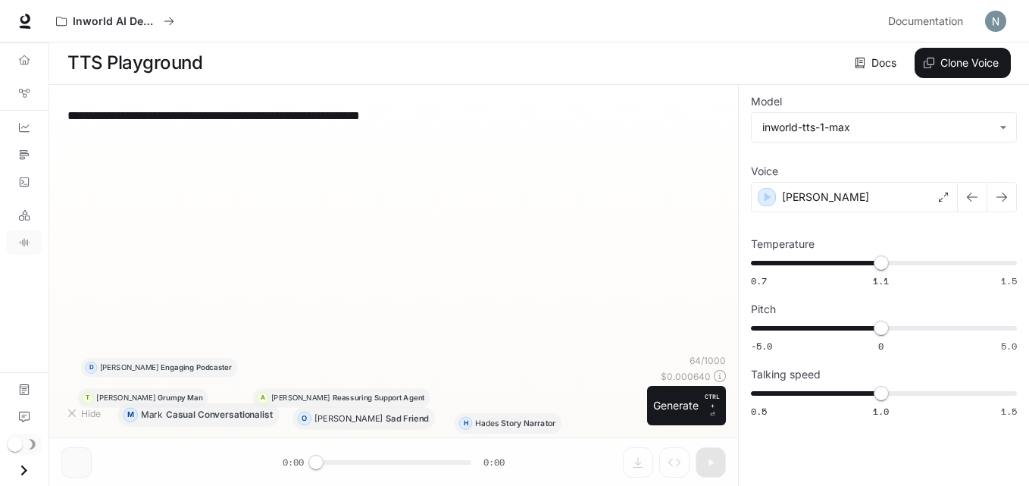
type textarea "**********"
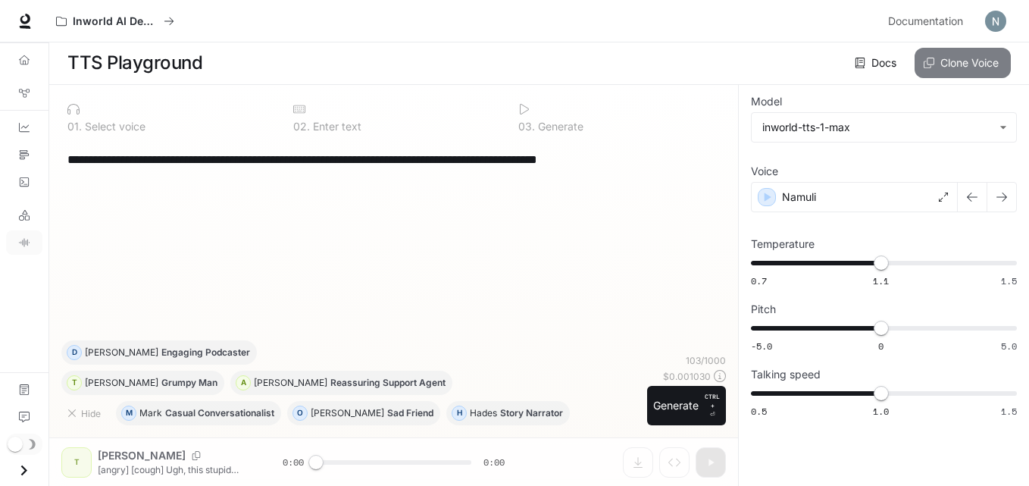
click at [948, 48] on button "Clone Voice" at bounding box center [963, 63] width 96 height 30
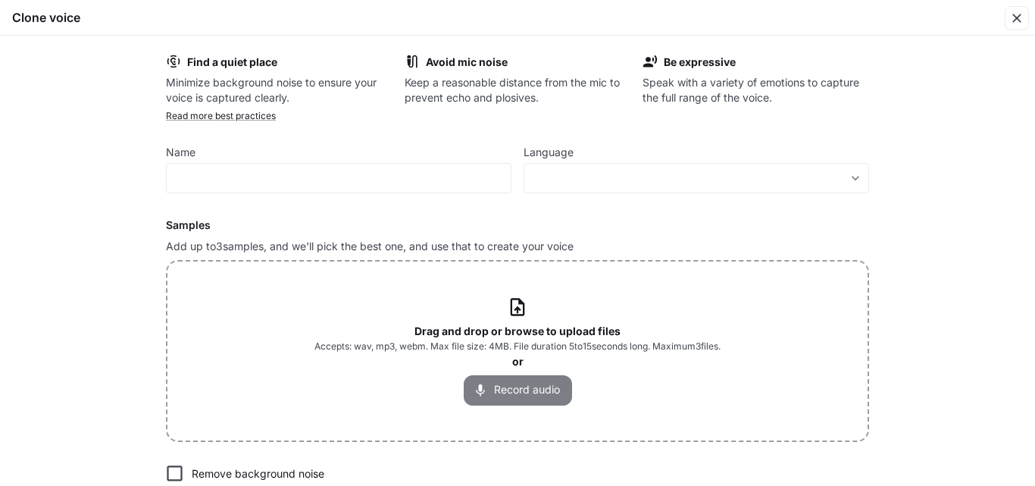
click at [528, 386] on button "Record audio" at bounding box center [518, 390] width 108 height 30
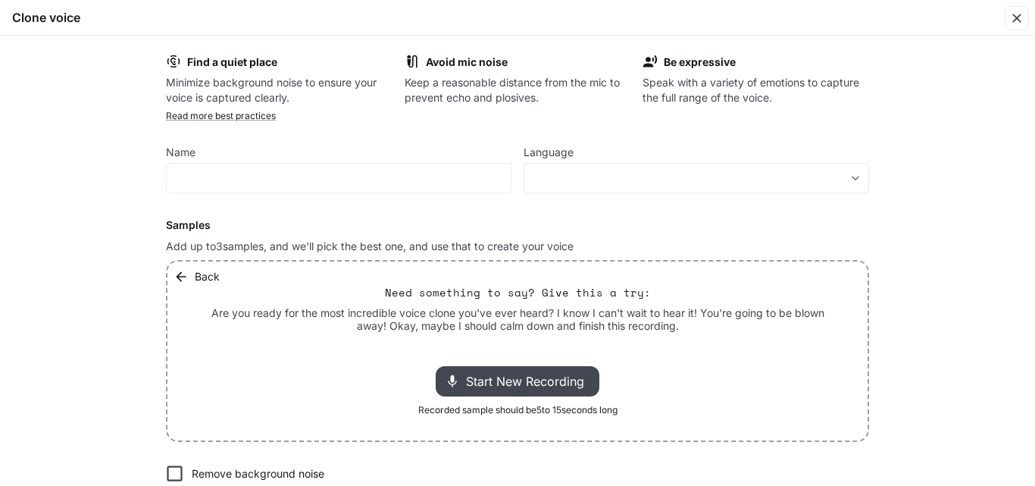
click at [528, 385] on span "Start New Recording" at bounding box center [529, 381] width 127 height 18
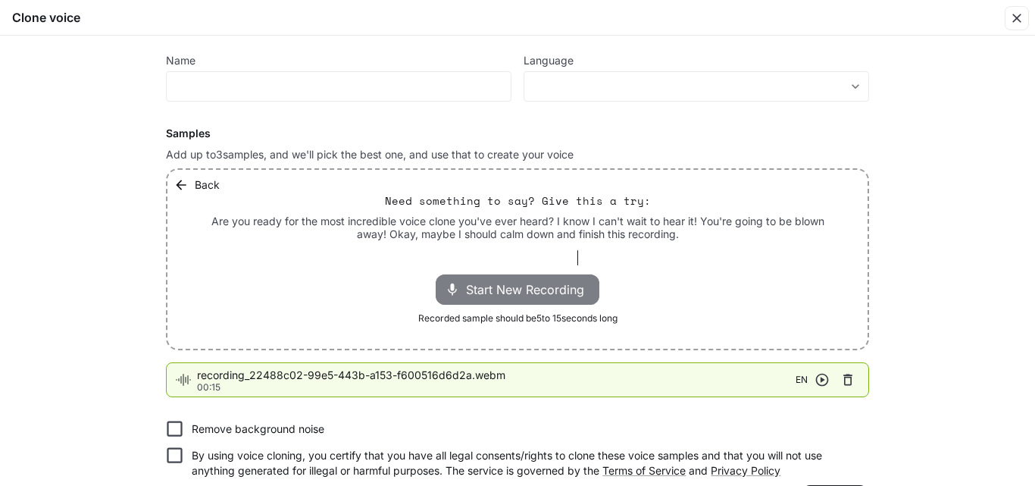
click at [555, 291] on span "Start New Recording" at bounding box center [529, 289] width 127 height 18
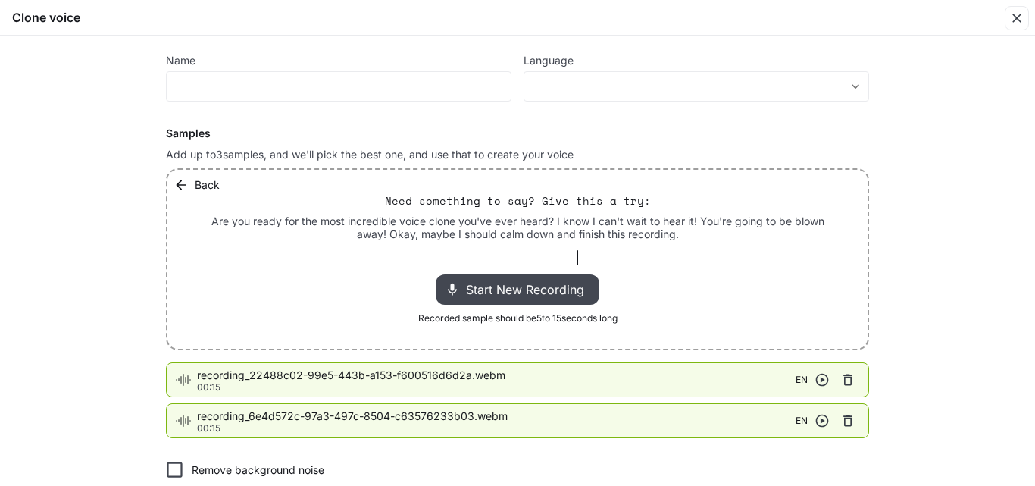
scroll to position [167, 0]
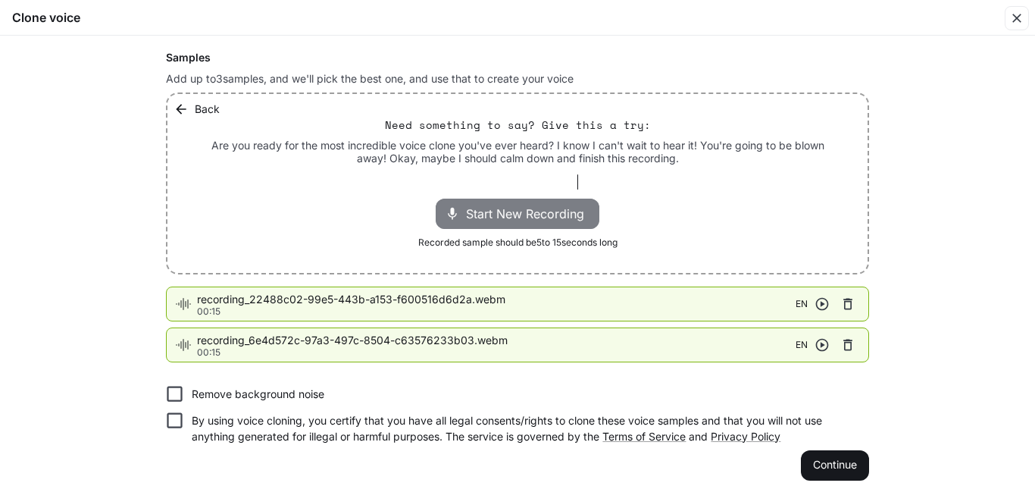
click at [546, 208] on span "Start New Recording" at bounding box center [529, 214] width 127 height 18
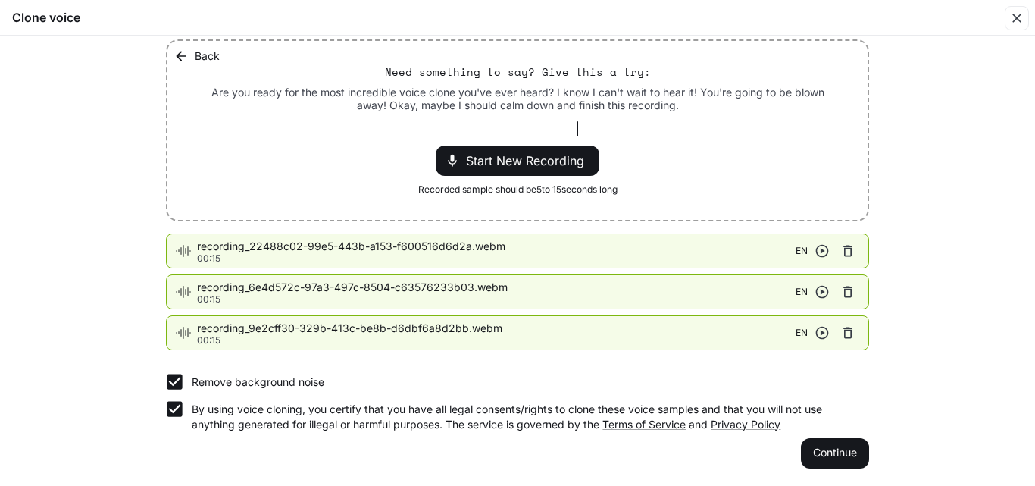
scroll to position [0, 0]
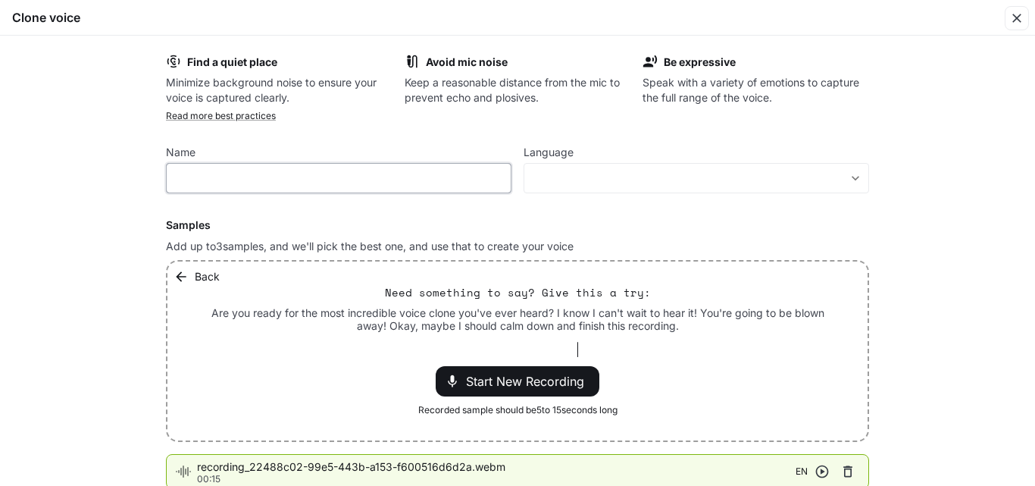
click at [190, 177] on input "text" at bounding box center [339, 178] width 344 height 15
type input "******"
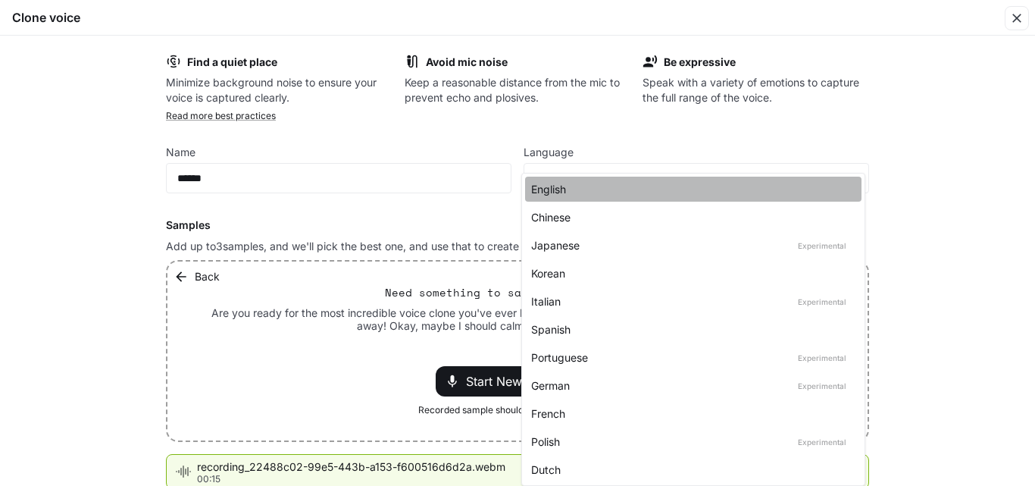
click at [593, 192] on div "English" at bounding box center [690, 189] width 318 height 16
type input "*****"
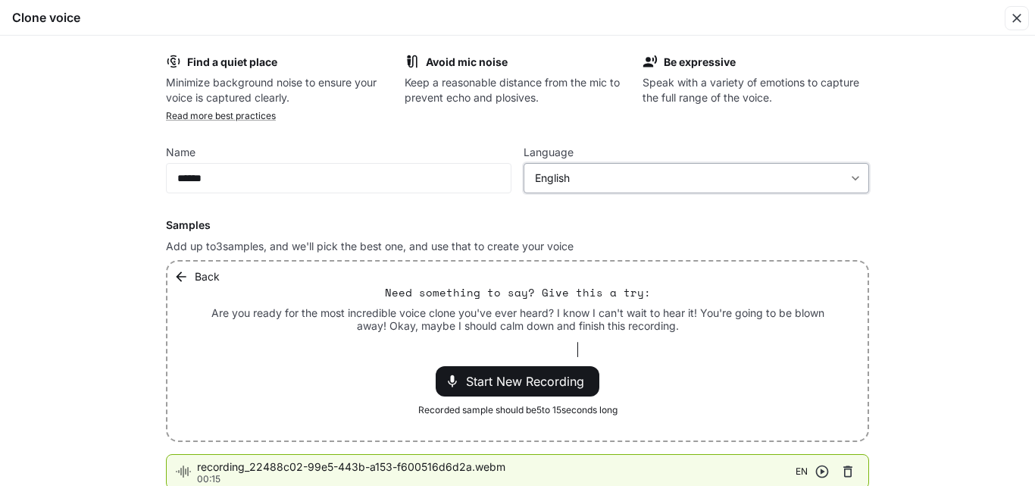
scroll to position [221, 0]
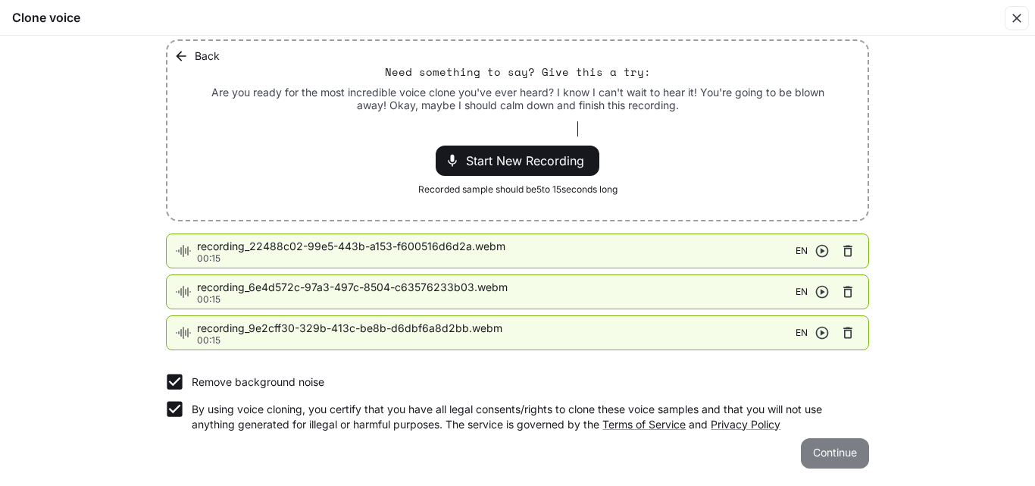
click at [834, 446] on button "Continue" at bounding box center [835, 453] width 68 height 30
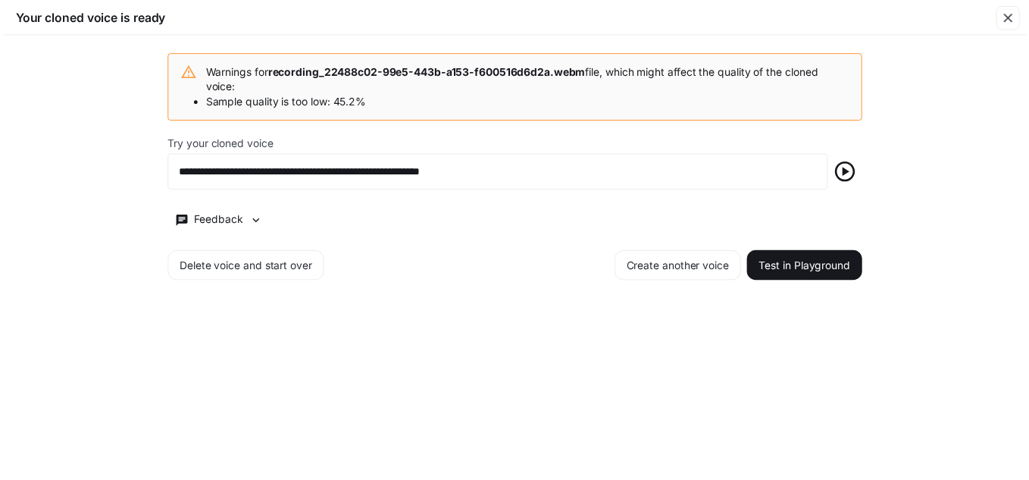
scroll to position [0, 0]
click at [850, 169] on icon "button" at bounding box center [852, 173] width 24 height 24
click at [781, 261] on button "Test in Playground" at bounding box center [810, 268] width 117 height 30
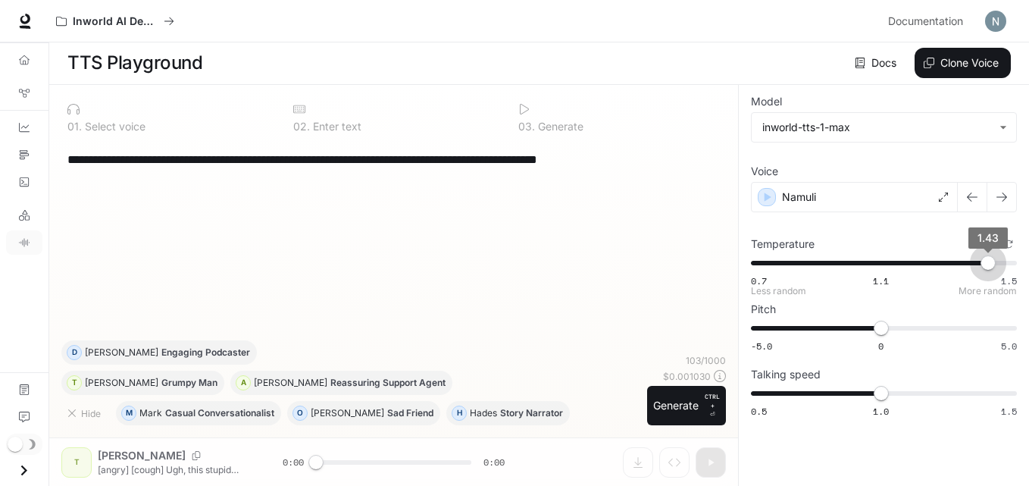
type input "****"
drag, startPoint x: 881, startPoint y: 260, endPoint x: 993, endPoint y: 254, distance: 112.3
click at [993, 255] on span "1.44" at bounding box center [991, 262] width 15 height 15
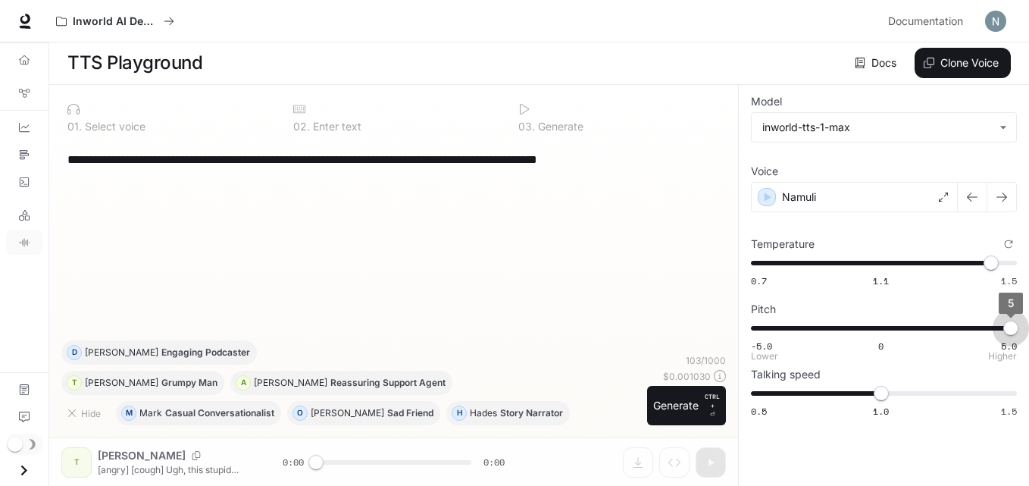
type input "*"
drag, startPoint x: 879, startPoint y: 331, endPoint x: 1022, endPoint y: 334, distance: 142.5
click at [1018, 334] on span "5" at bounding box center [1010, 328] width 15 height 15
type input "***"
drag, startPoint x: 882, startPoint y: 390, endPoint x: 965, endPoint y: 387, distance: 82.7
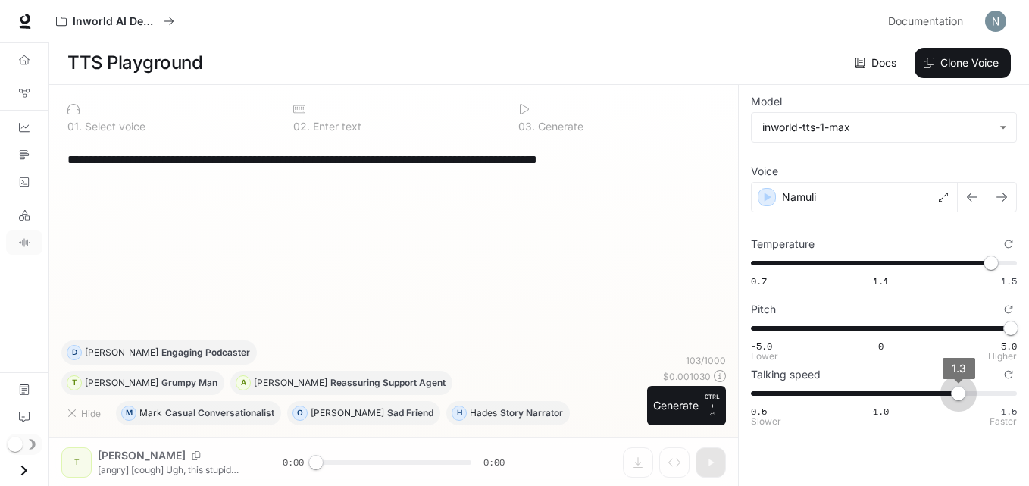
click at [965, 387] on span "1.3" at bounding box center [958, 393] width 15 height 15
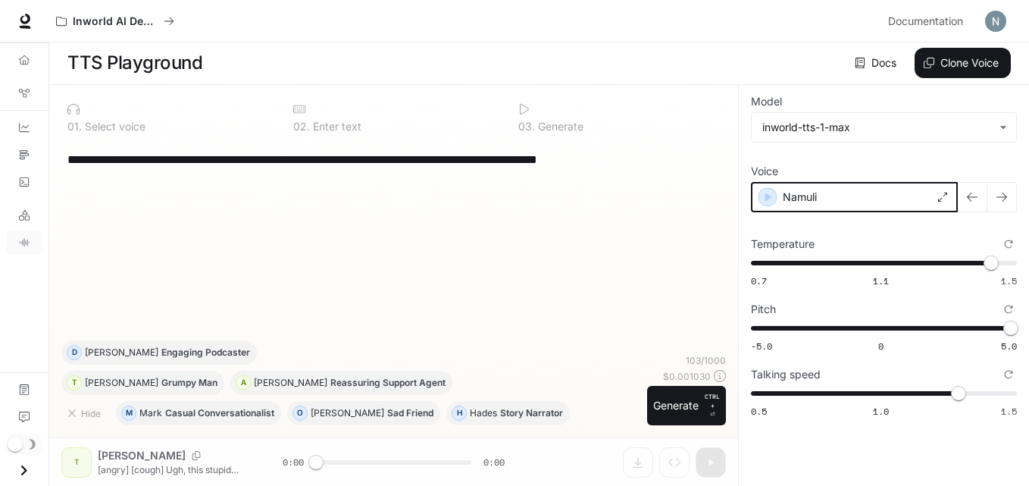
click at [770, 199] on icon "button" at bounding box center [767, 196] width 15 height 15
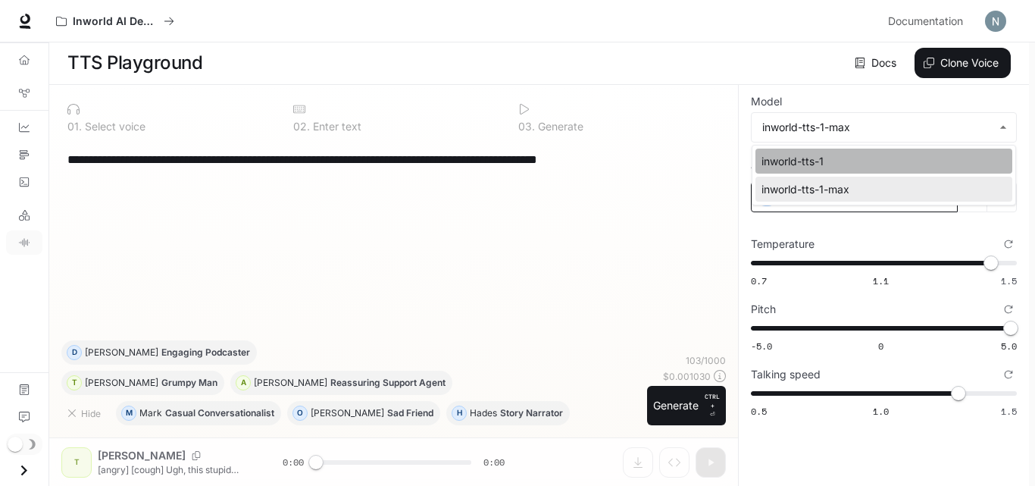
click at [913, 158] on div "inworld-tts-1" at bounding box center [881, 161] width 239 height 16
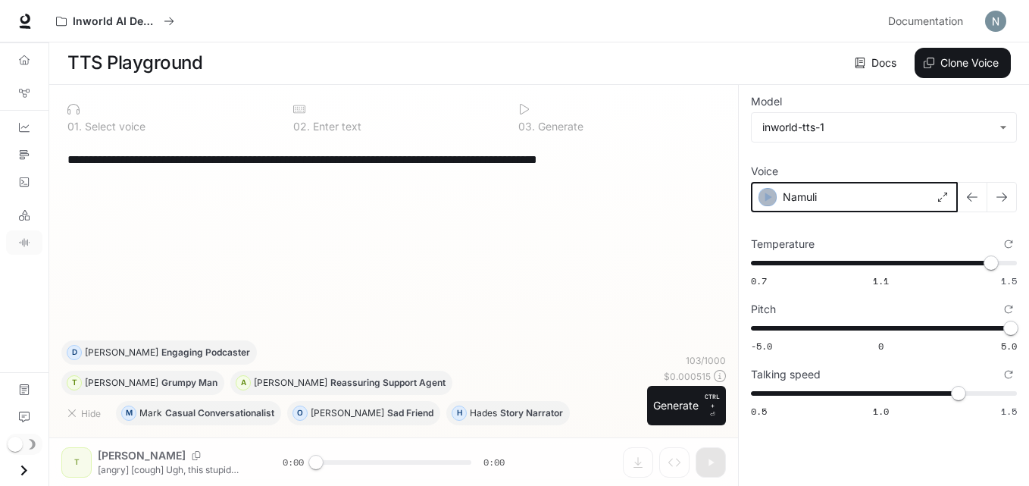
click at [767, 200] on icon "button" at bounding box center [767, 196] width 15 height 15
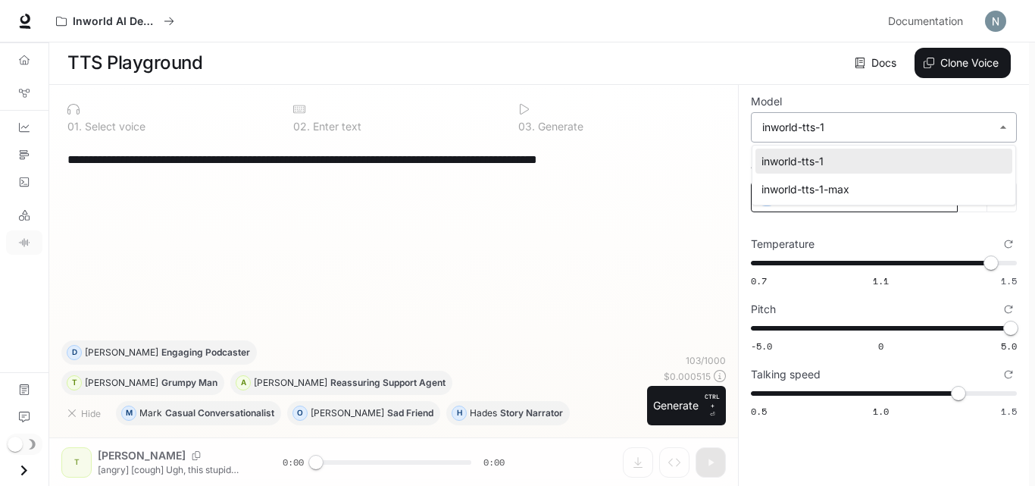
click at [944, 186] on div "inworld-tts-1-max" at bounding box center [881, 189] width 239 height 16
type input "**********"
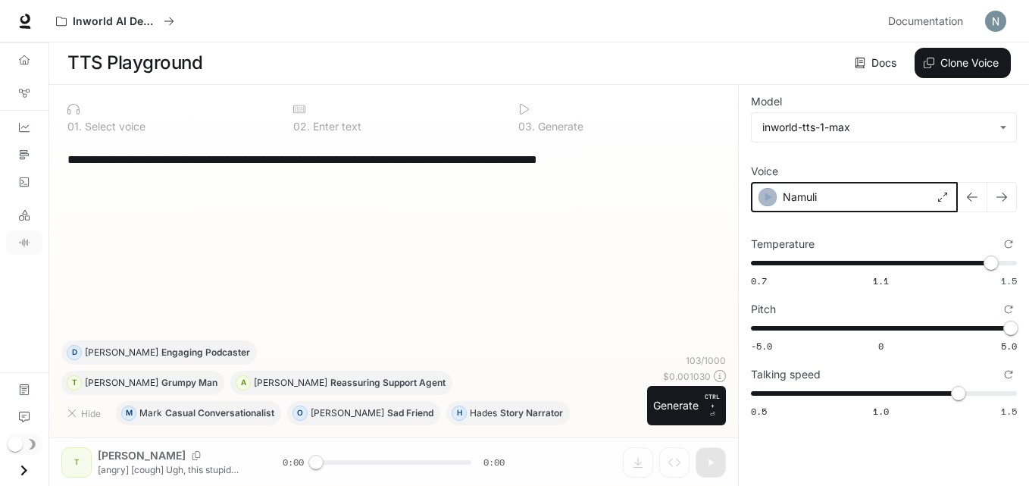
click at [770, 197] on icon "button" at bounding box center [768, 196] width 7 height 9
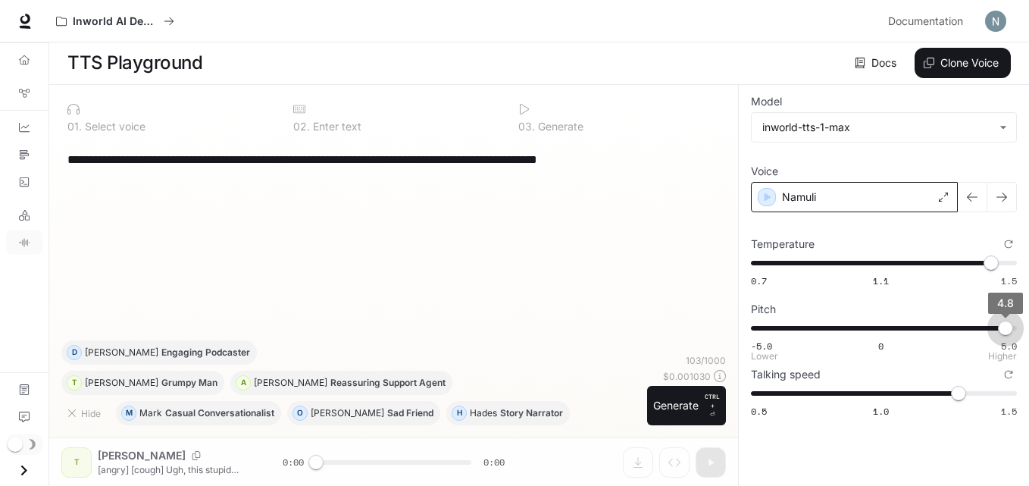
type input "*"
drag, startPoint x: 1006, startPoint y: 324, endPoint x: 1034, endPoint y: 320, distance: 28.3
type input "***"
drag, startPoint x: 993, startPoint y: 255, endPoint x: 1034, endPoint y: 252, distance: 41.0
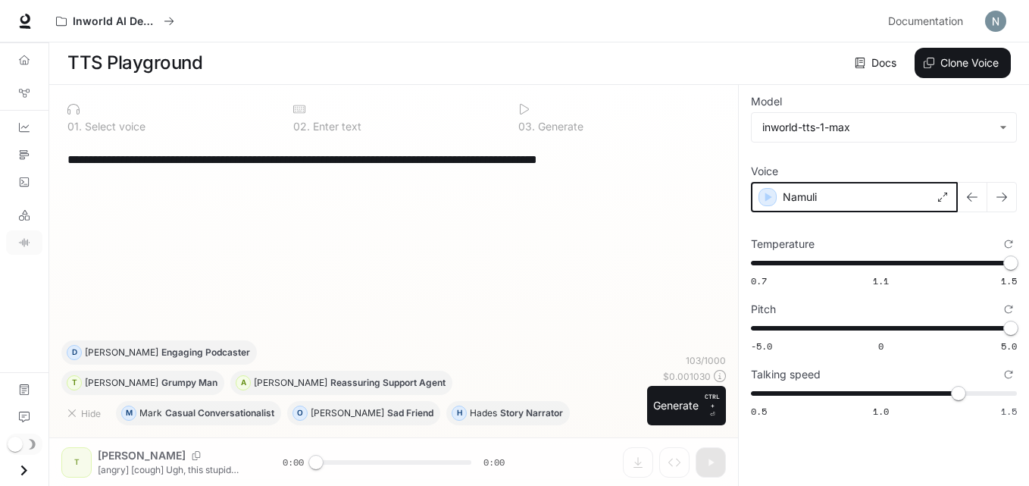
click at [772, 199] on icon "button" at bounding box center [767, 196] width 15 height 15
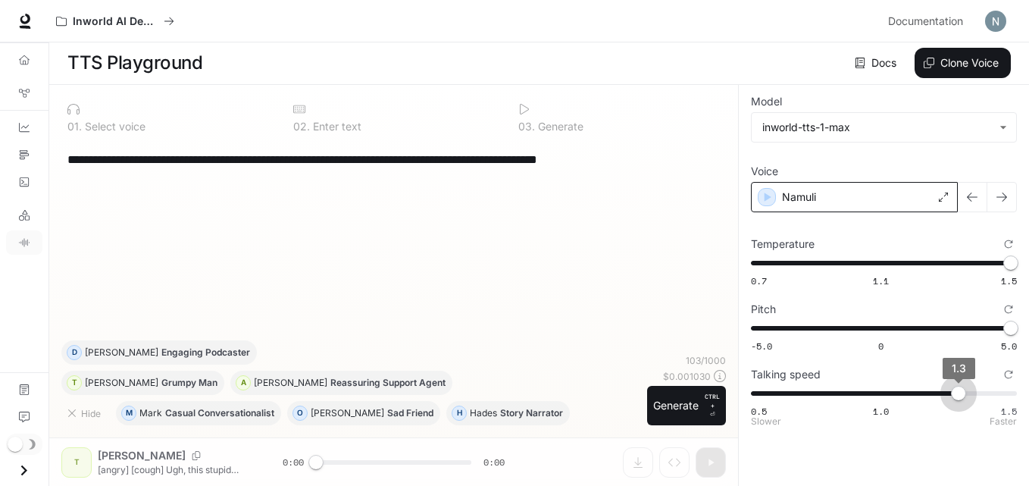
type input "***"
drag, startPoint x: 954, startPoint y: 389, endPoint x: 984, endPoint y: 399, distance: 31.9
click at [984, 399] on span "1.4" at bounding box center [985, 393] width 15 height 15
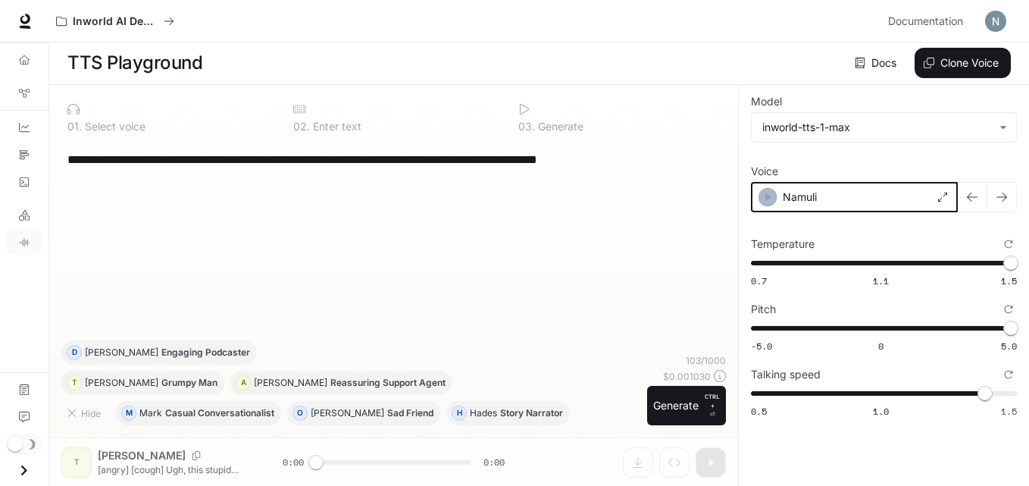
click at [773, 202] on icon "button" at bounding box center [767, 196] width 15 height 15
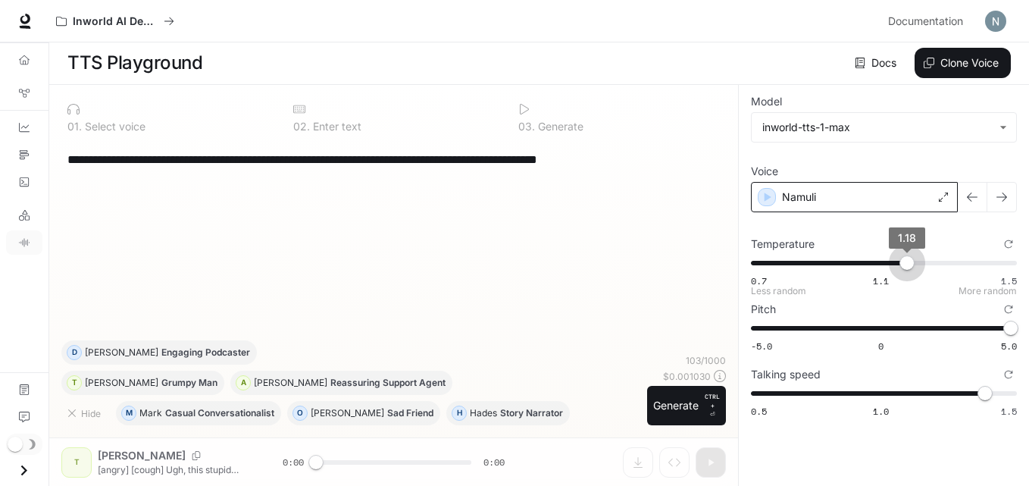
type input "****"
drag, startPoint x: 1019, startPoint y: 255, endPoint x: 839, endPoint y: 260, distance: 180.4
click at [839, 260] on span "0.97" at bounding box center [838, 262] width 15 height 15
click at [762, 186] on div "Namuli" at bounding box center [854, 197] width 207 height 30
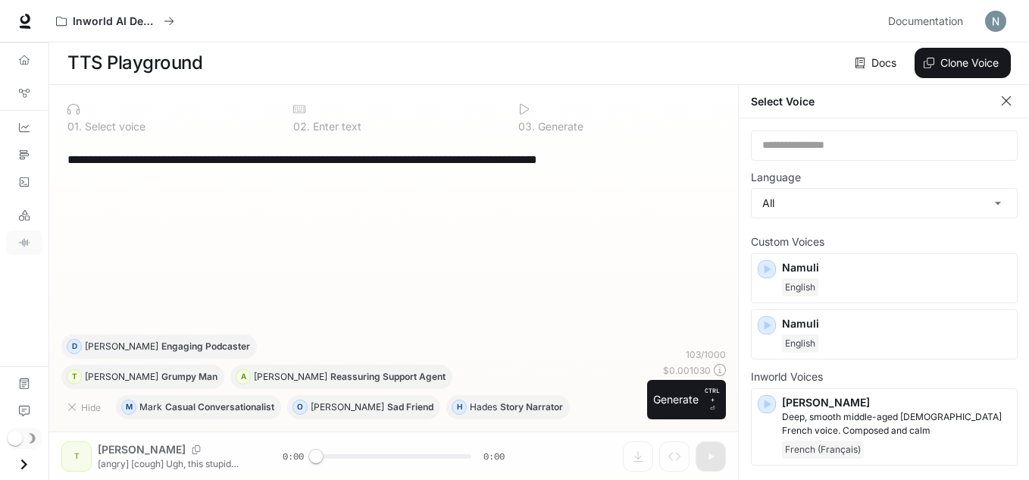
click at [697, 208] on div "**********" at bounding box center [393, 237] width 665 height 193
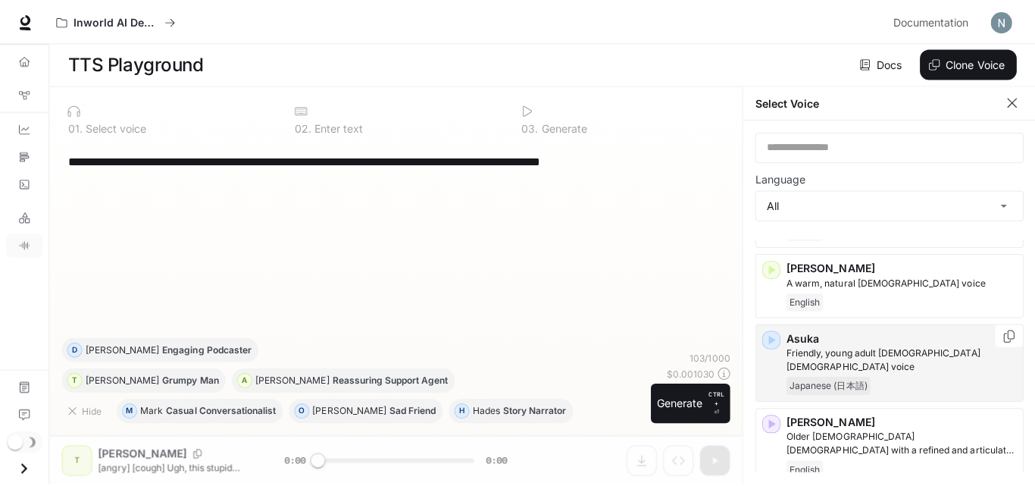
scroll to position [455, 0]
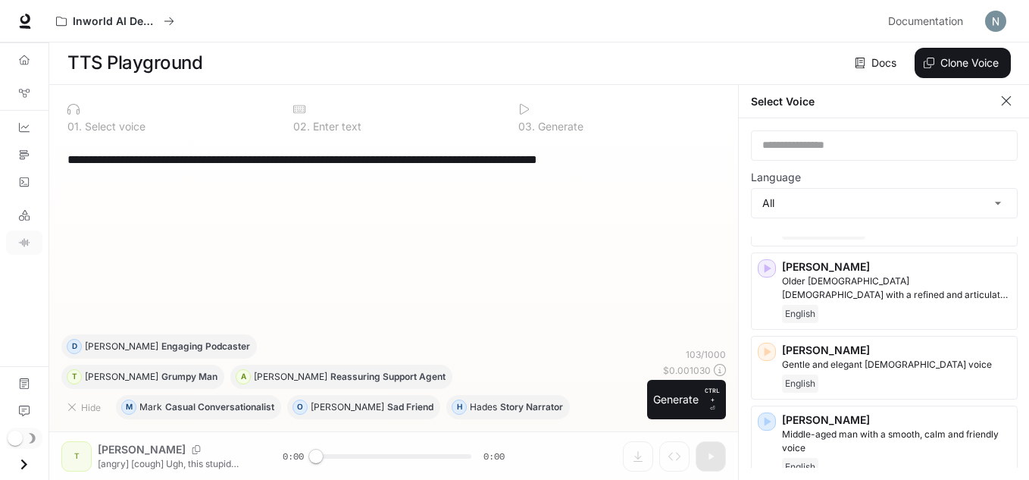
click at [1010, 97] on icon "button" at bounding box center [1006, 100] width 9 height 9
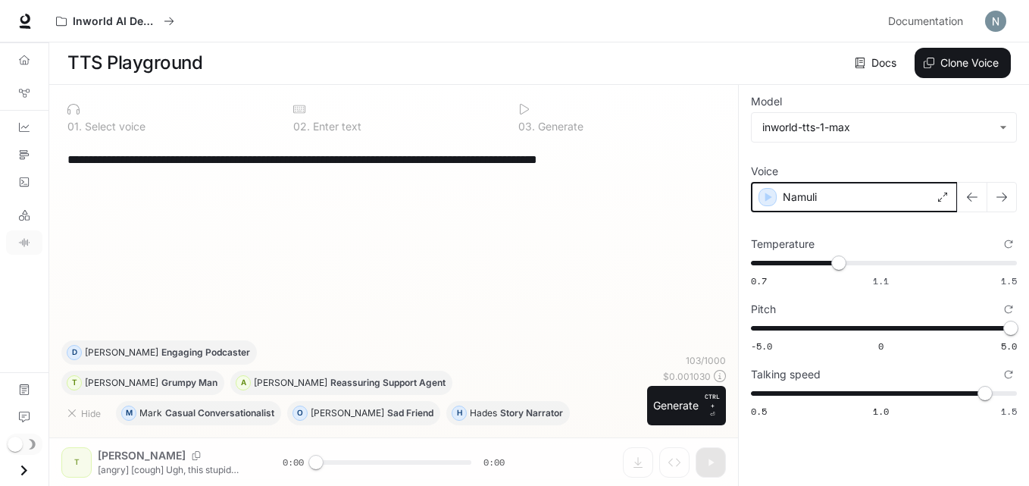
click at [771, 199] on icon "button" at bounding box center [767, 196] width 15 height 15
click at [766, 202] on icon "button" at bounding box center [767, 196] width 15 height 15
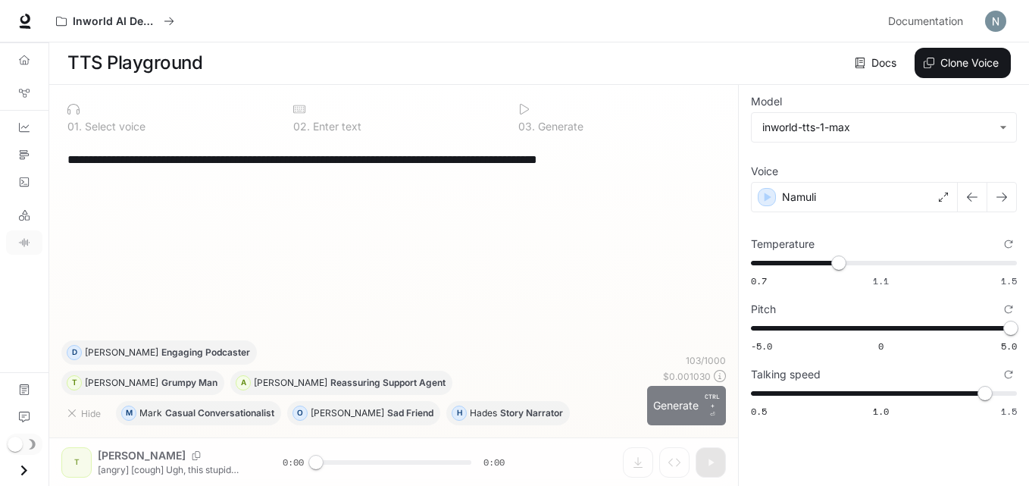
click at [674, 406] on button "Generate CTRL + ⏎" at bounding box center [686, 405] width 79 height 39
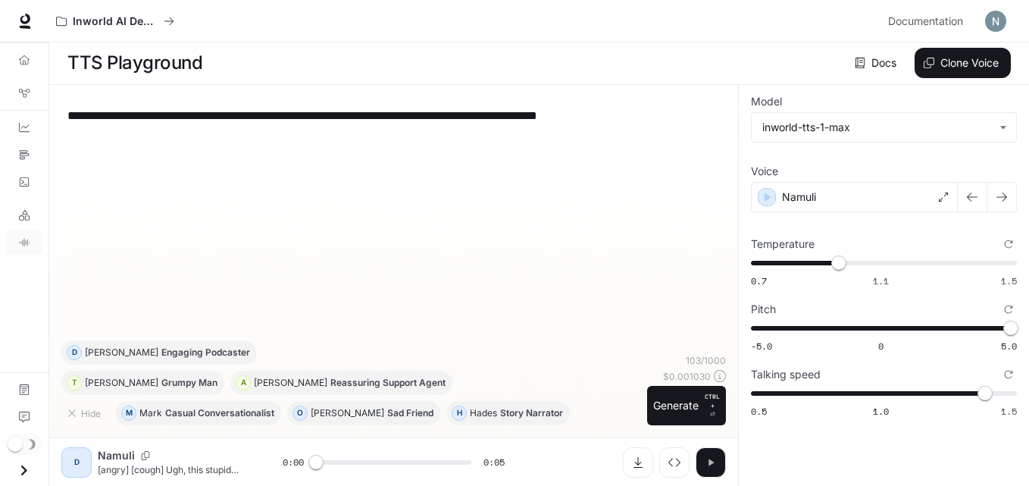
click at [709, 471] on button "button" at bounding box center [711, 462] width 30 height 30
click at [949, 51] on button "Clone Voice" at bounding box center [963, 63] width 96 height 30
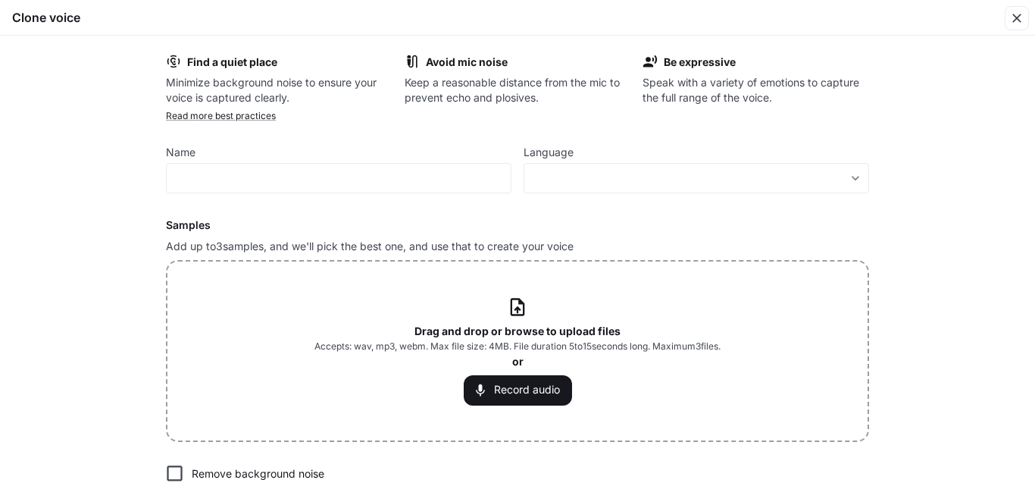
type input "*"
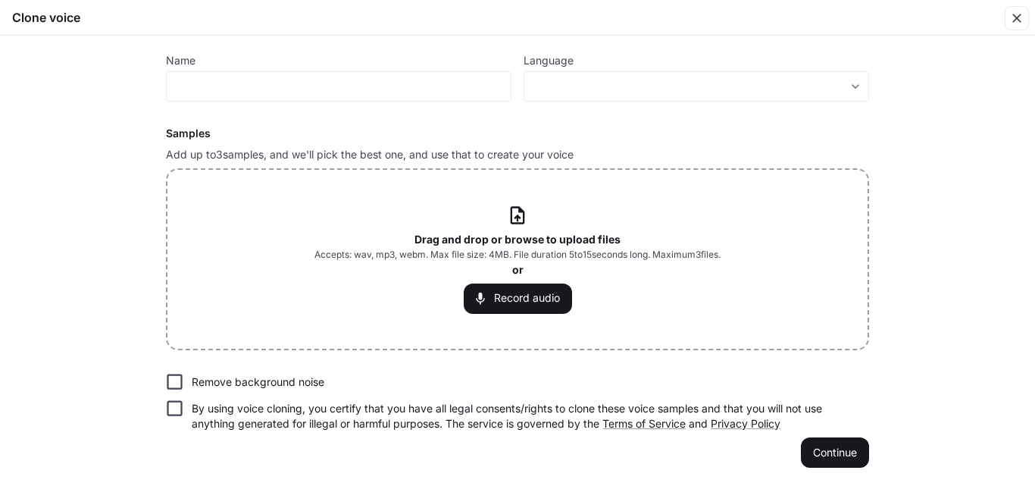
scroll to position [0, 0]
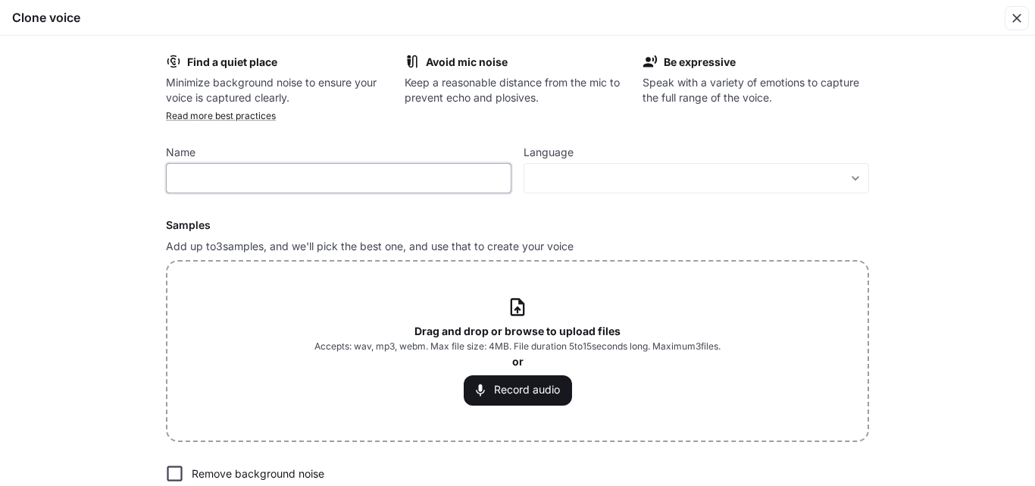
click at [296, 181] on input "text" at bounding box center [339, 178] width 344 height 15
type input "******"
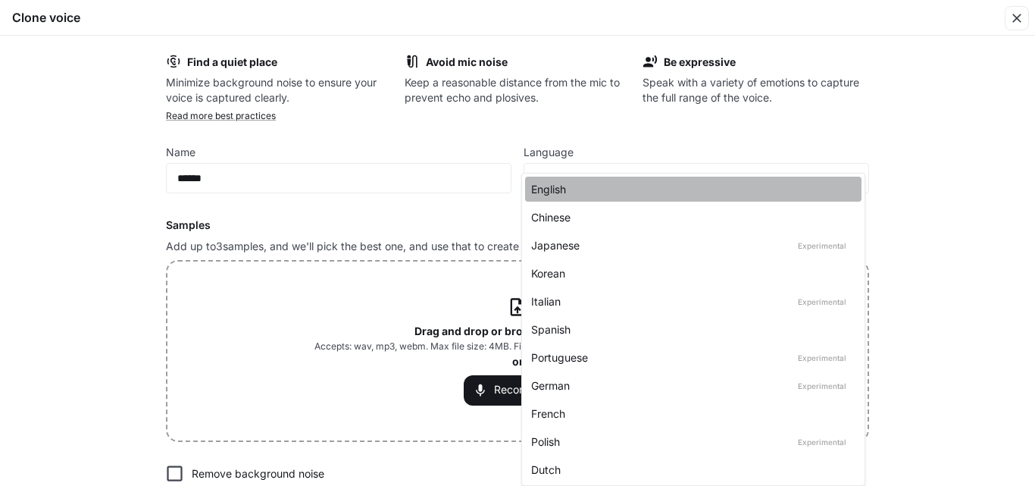
click at [548, 192] on div "English" at bounding box center [690, 189] width 318 height 16
type input "*****"
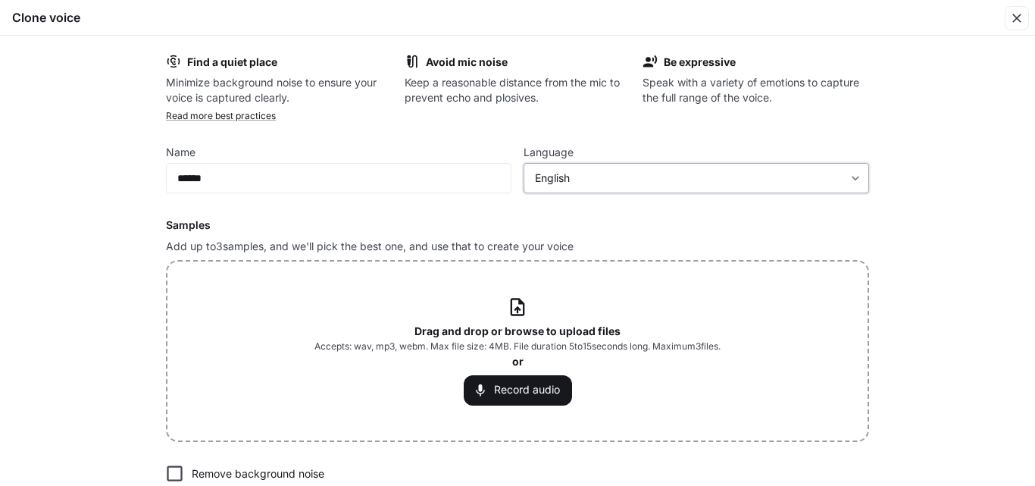
scroll to position [92, 0]
